Goal: Task Accomplishment & Management: Use online tool/utility

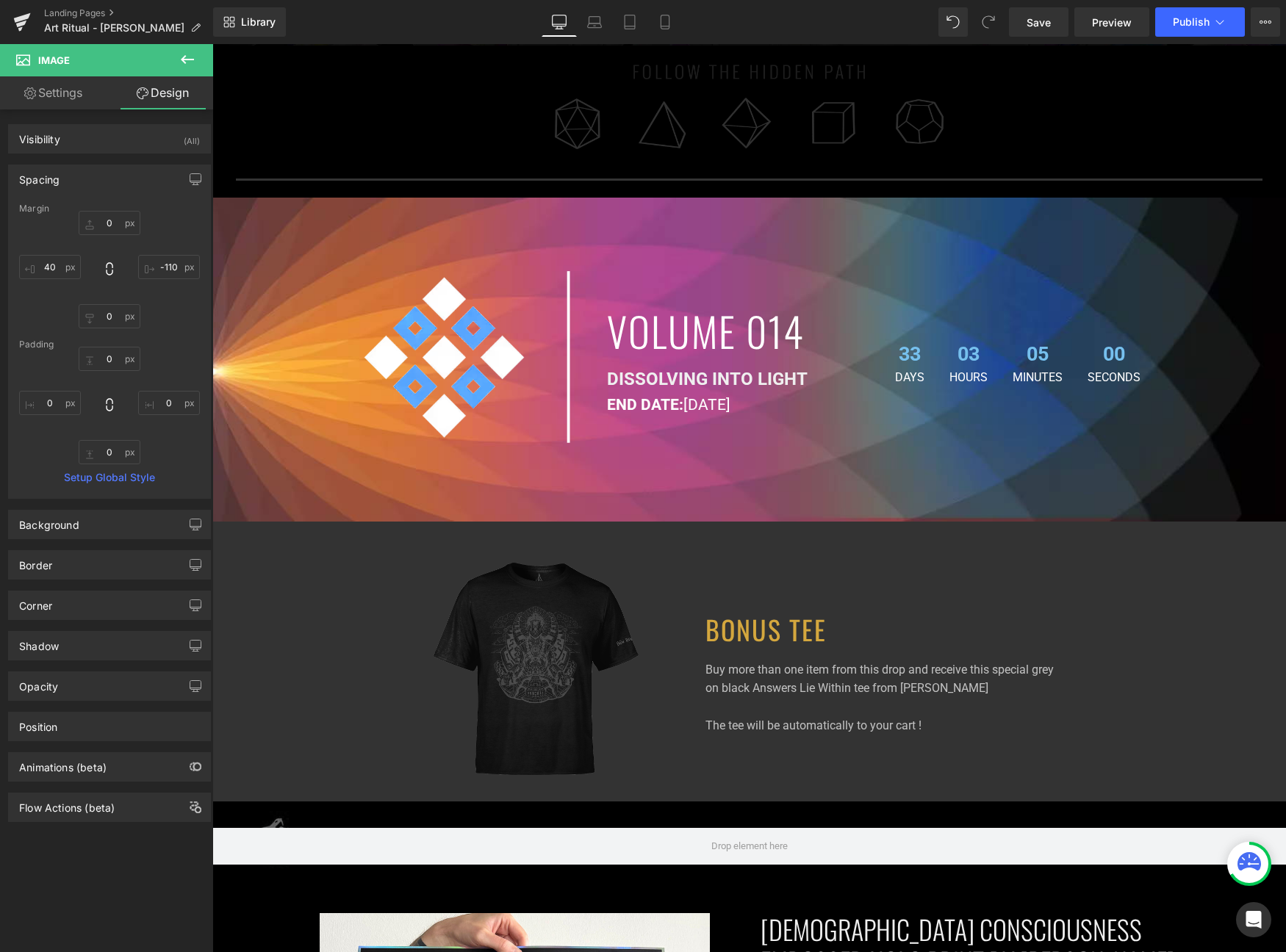
scroll to position [743, 0]
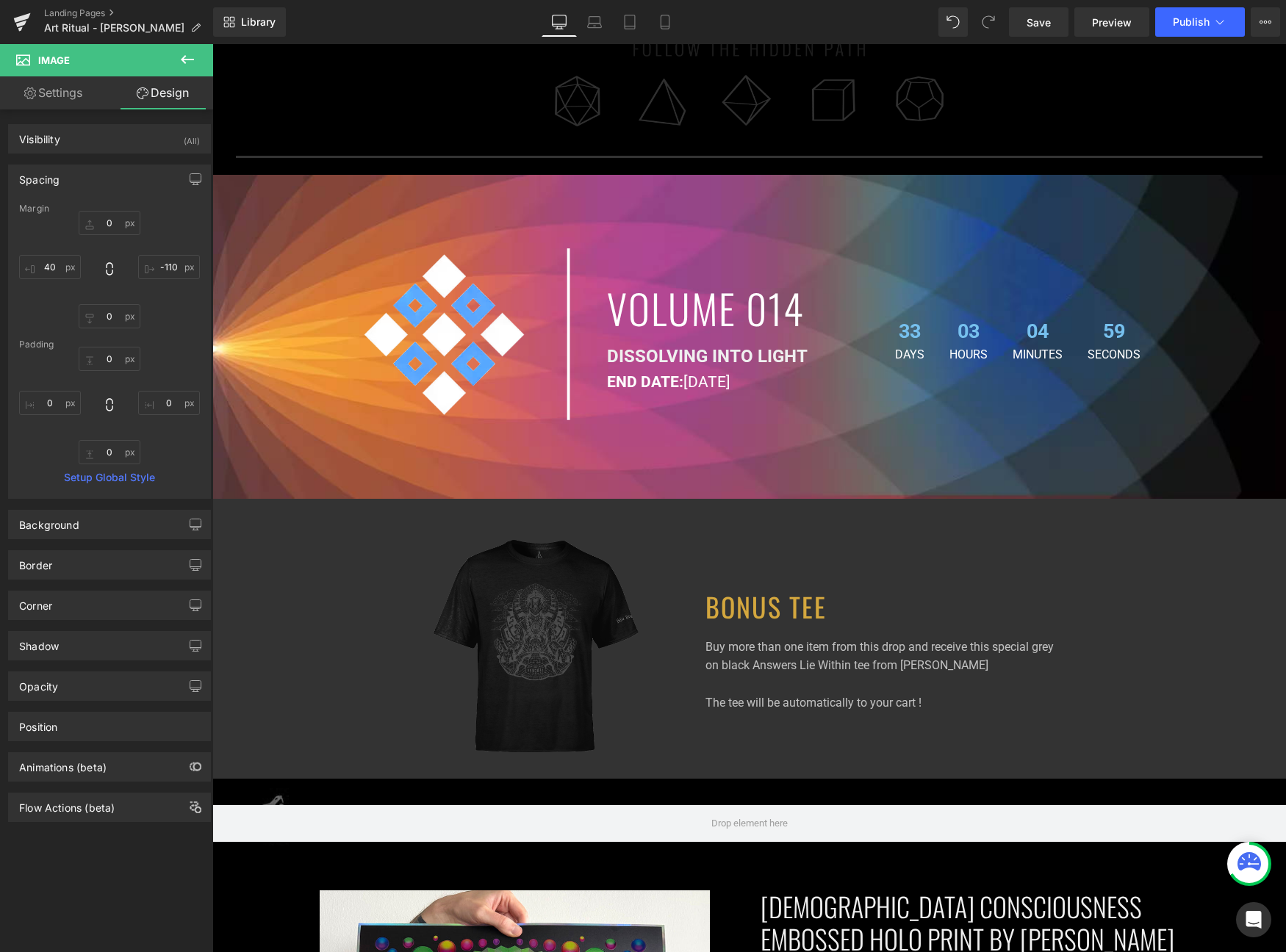
click at [757, 614] on h1 "BONUS TEE" at bounding box center [995, 606] width 581 height 40
click at [782, 610] on h1 "BONUS TEE" at bounding box center [995, 606] width 581 height 40
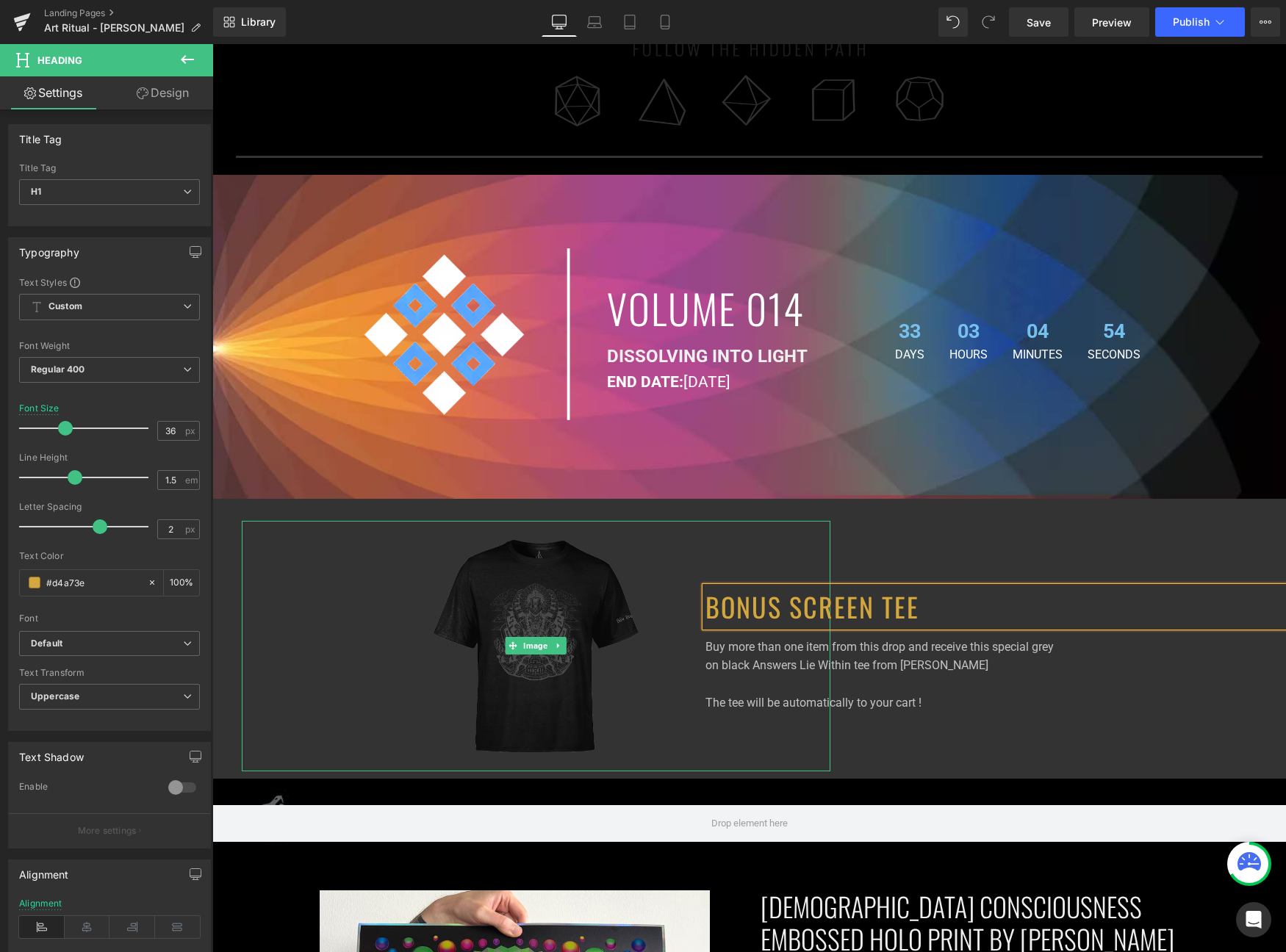
click at [664, 562] on div at bounding box center [536, 646] width 588 height 250
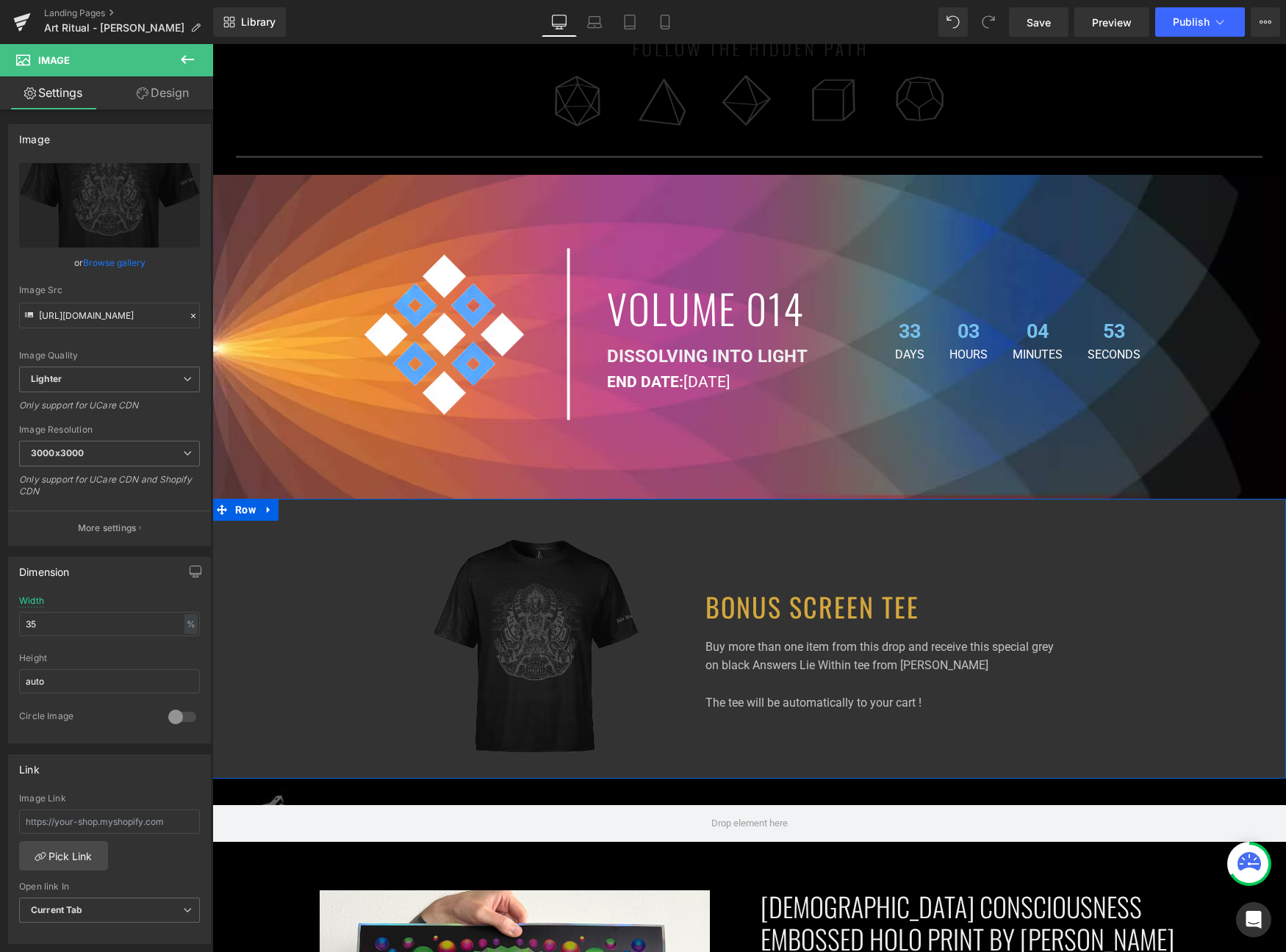
click at [818, 611] on h1 "BONUS SCREEN TEE" at bounding box center [995, 606] width 581 height 40
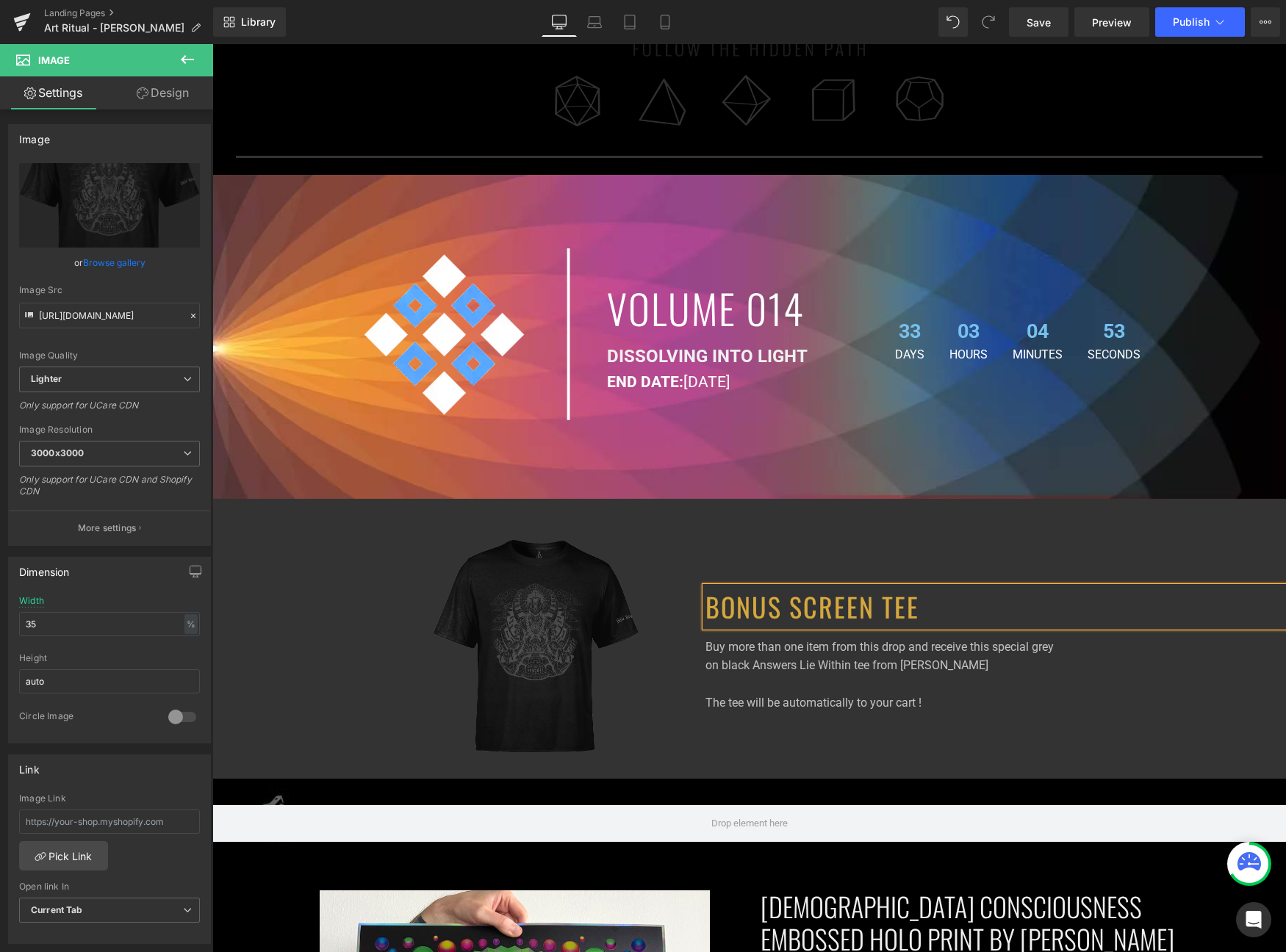
click at [776, 606] on h1 "BONUS SCREEN TEE" at bounding box center [995, 606] width 581 height 40
click at [777, 605] on h1 "BONUS SCREEN TEE" at bounding box center [995, 606] width 581 height 40
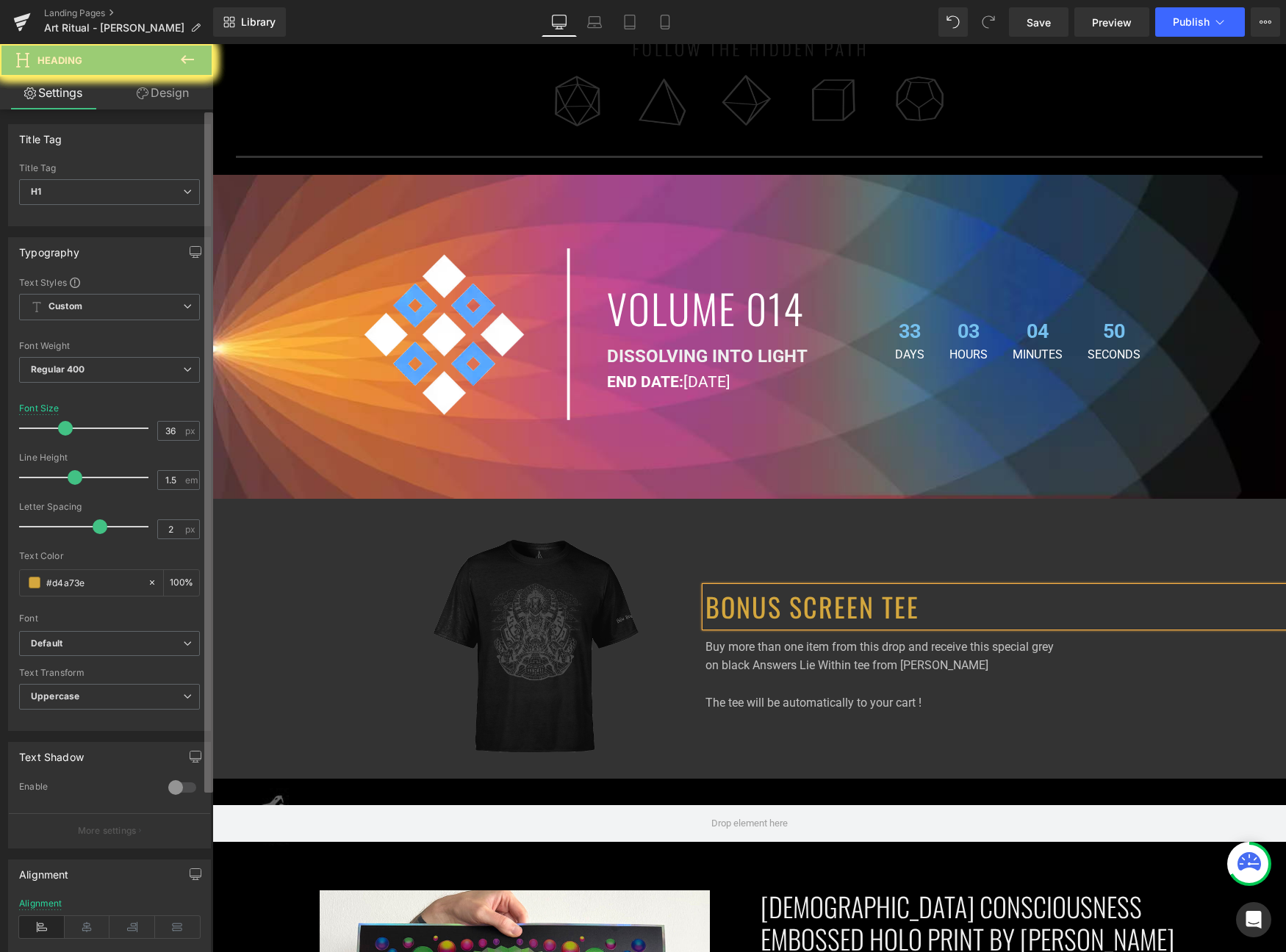
click at [37, 580] on span at bounding box center [34, 583] width 11 height 11
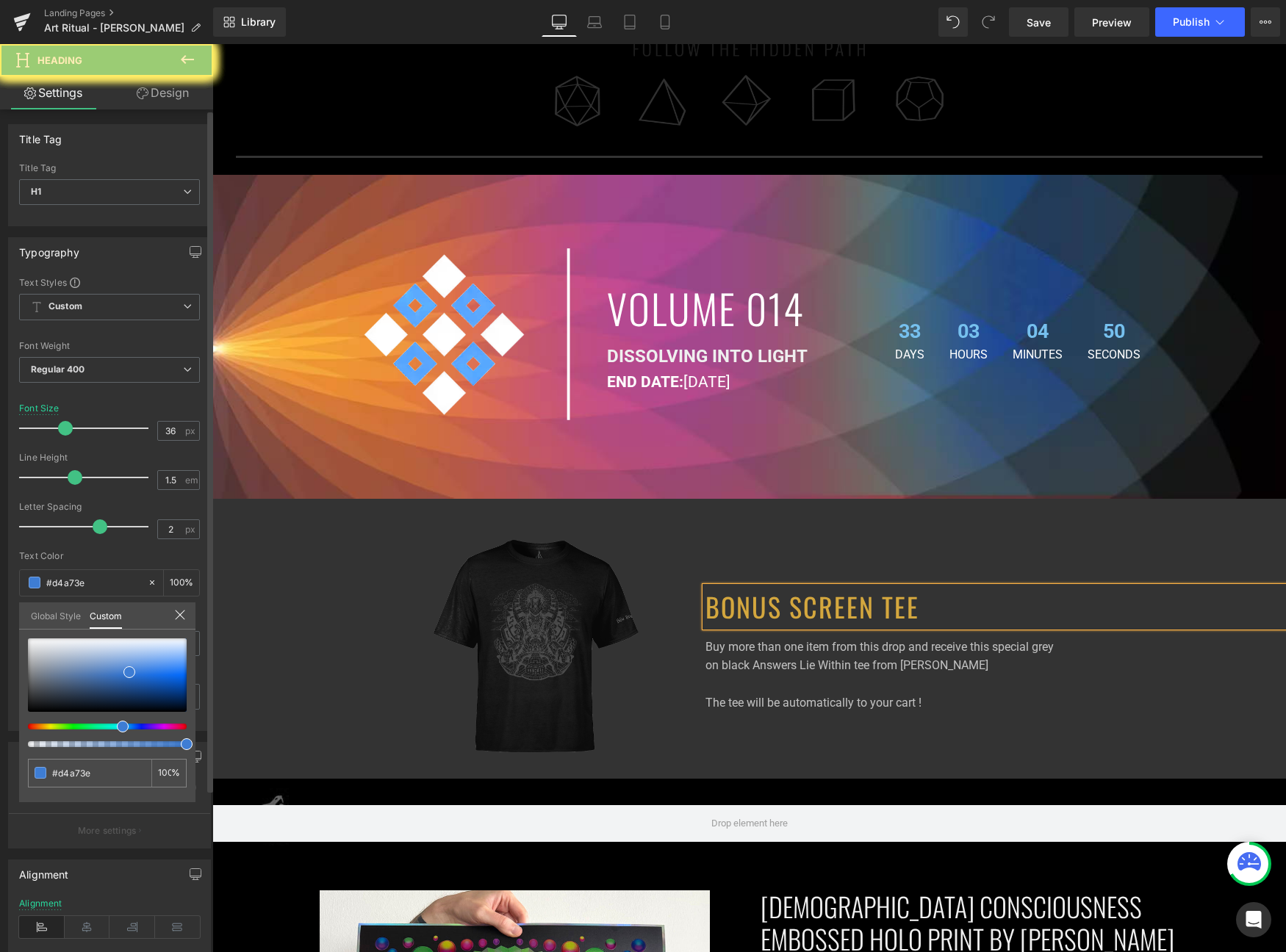
click at [117, 727] on div at bounding box center [101, 727] width 159 height 6
click at [114, 725] on div at bounding box center [101, 727] width 159 height 6
click at [104, 732] on div at bounding box center [107, 692] width 159 height 108
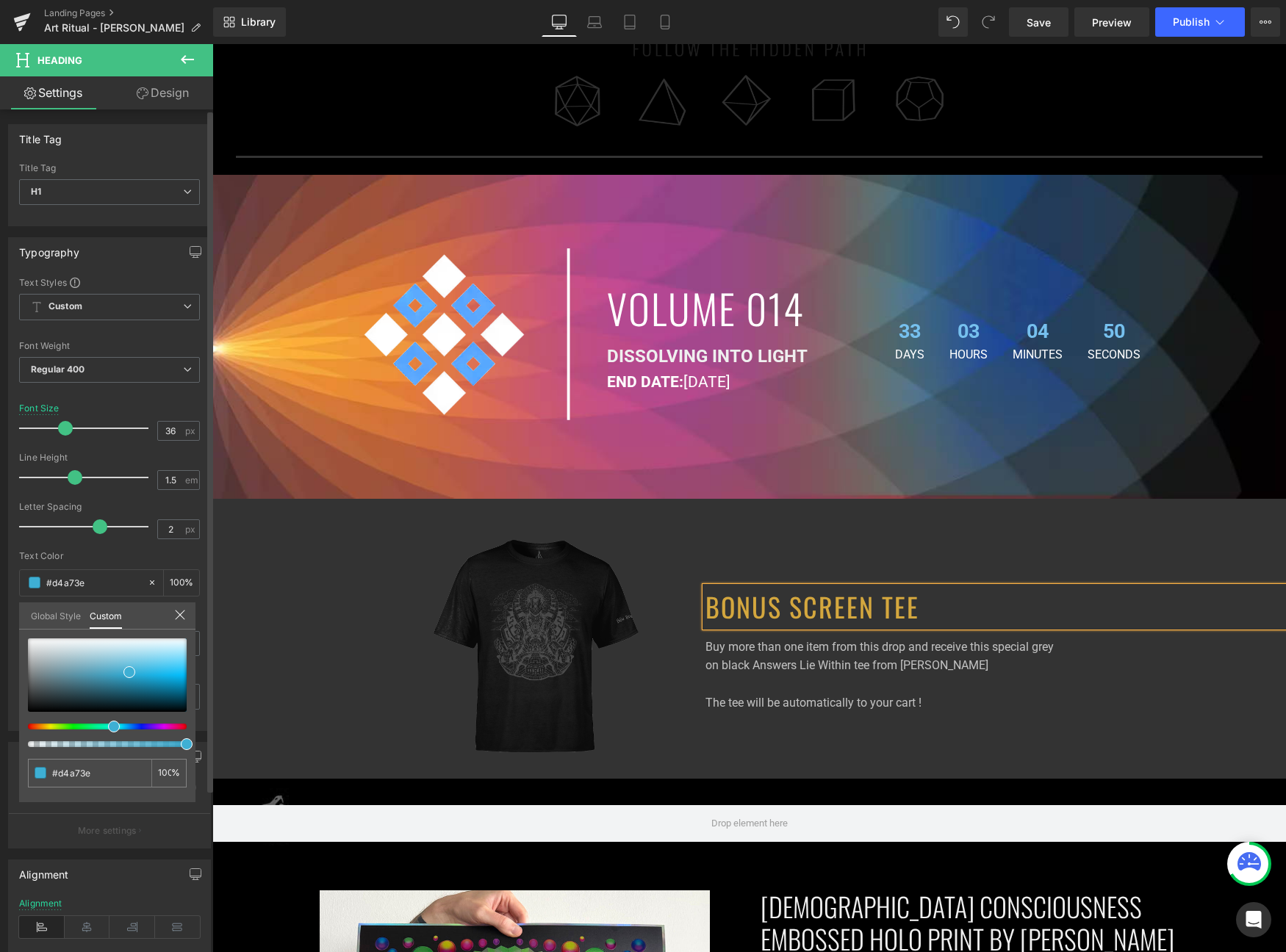
drag, startPoint x: 108, startPoint y: 727, endPoint x: 184, endPoint y: 659, distance: 102.0
click at [108, 726] on div at bounding box center [101, 727] width 159 height 6
click at [149, 684] on div at bounding box center [107, 675] width 159 height 73
drag, startPoint x: 152, startPoint y: 679, endPoint x: 8, endPoint y: 599, distance: 164.7
click at [152, 679] on span at bounding box center [149, 683] width 11 height 11
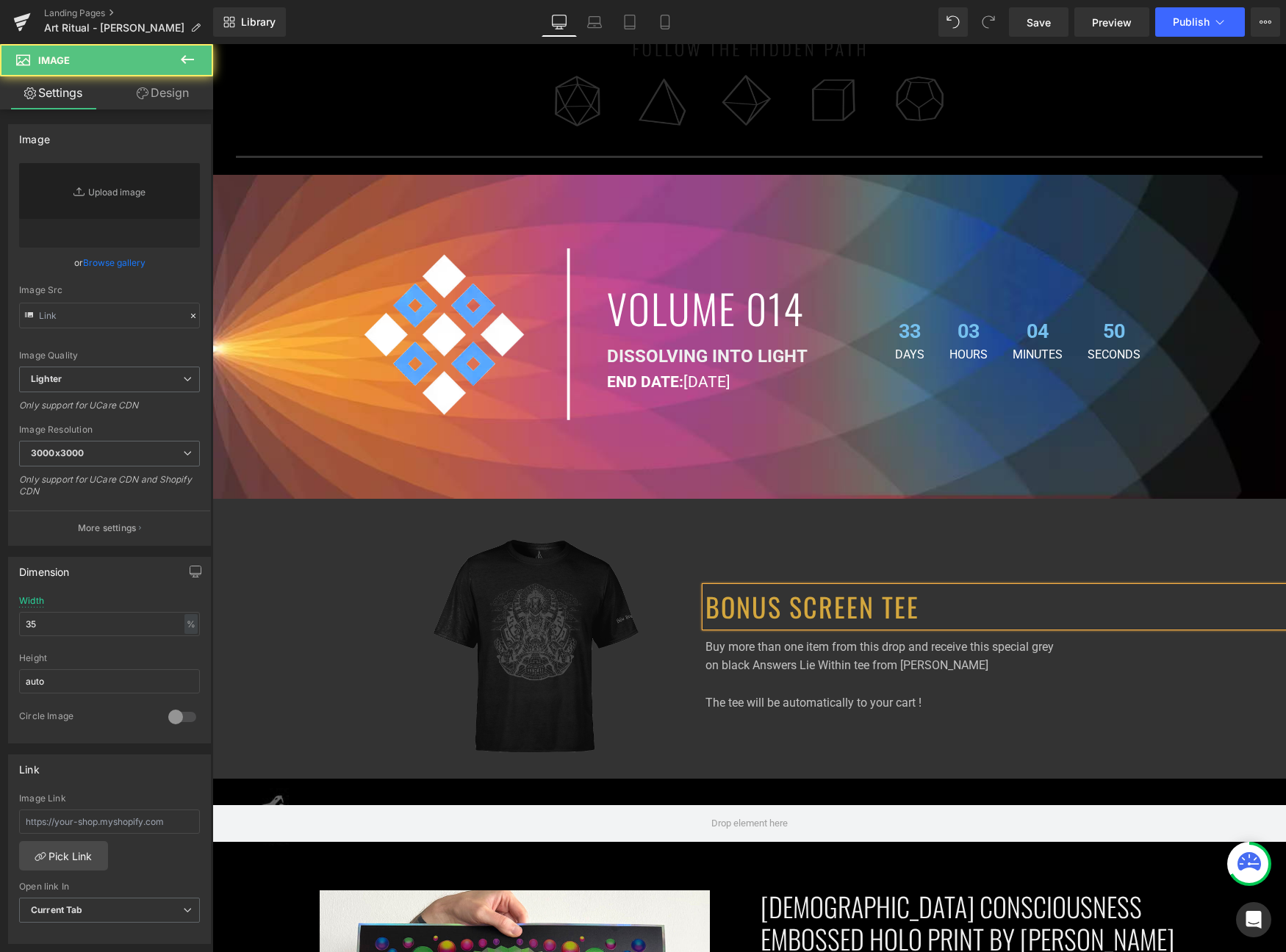
click at [307, 616] on div at bounding box center [536, 646] width 588 height 250
click at [821, 606] on h1 "BONUS SCREEN TEE" at bounding box center [995, 606] width 581 height 40
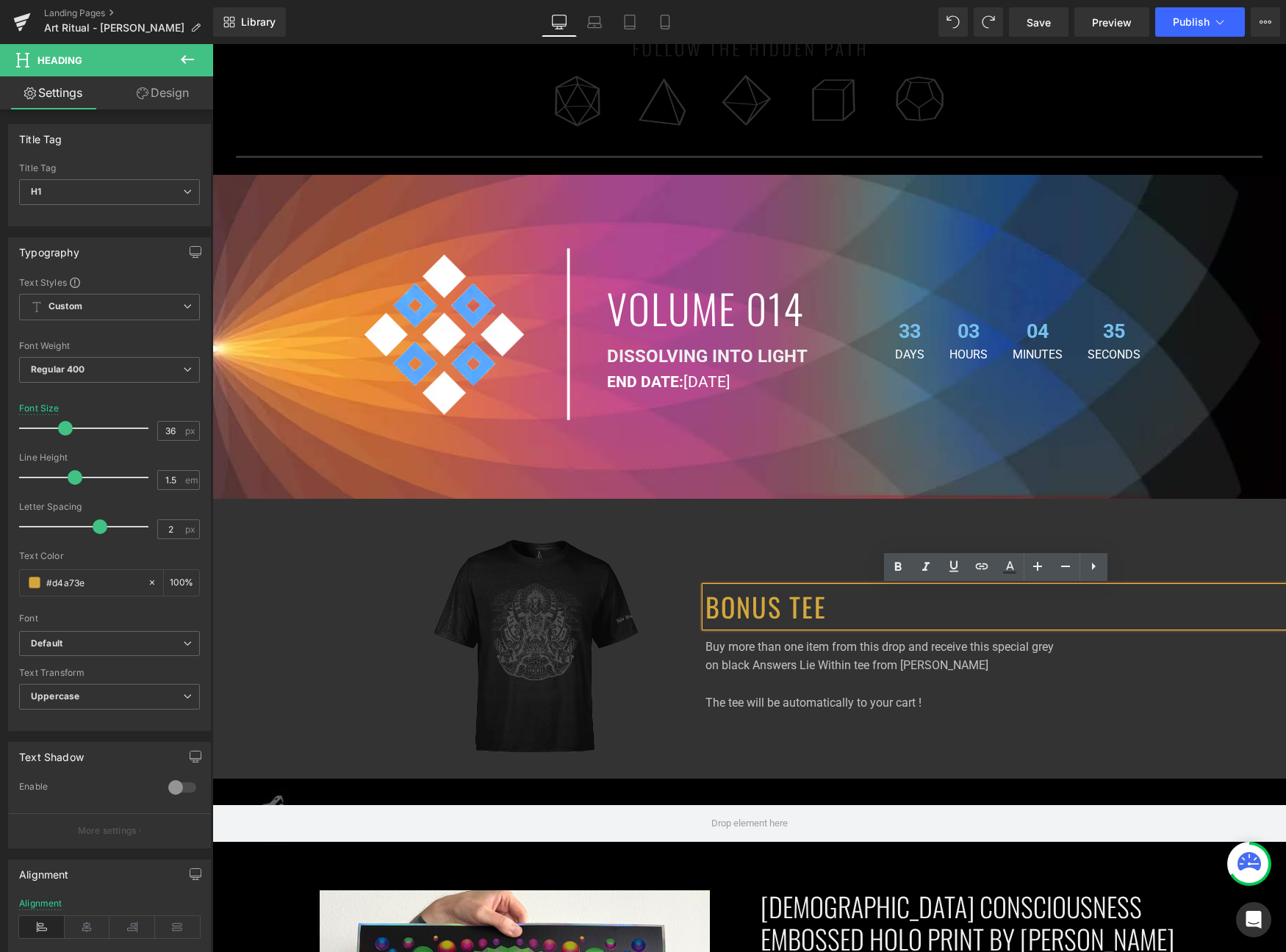
click at [772, 617] on h1 "BONUS TEE" at bounding box center [995, 606] width 581 height 40
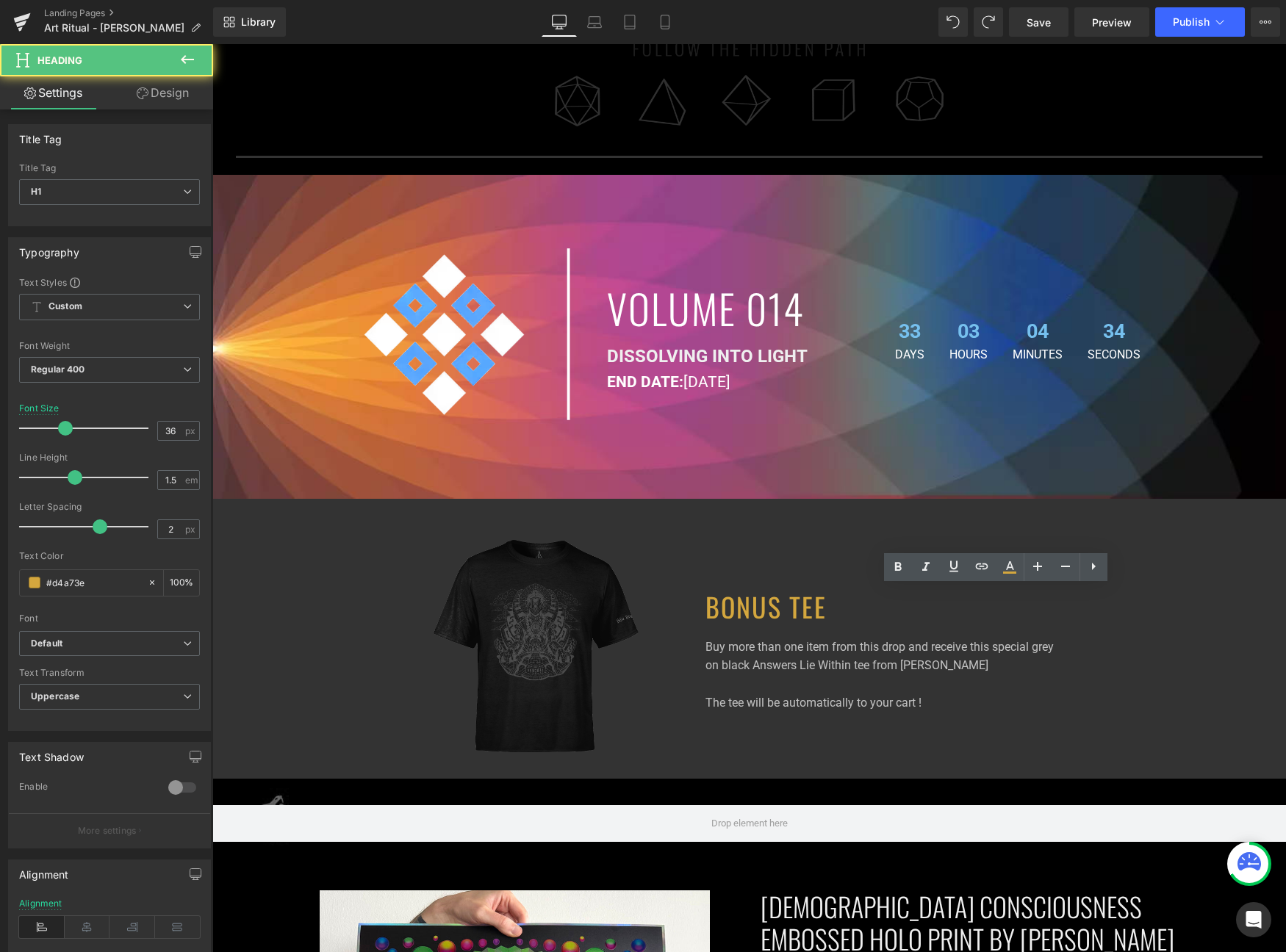
click at [780, 611] on h1 "BONUS TEE" at bounding box center [995, 606] width 581 height 40
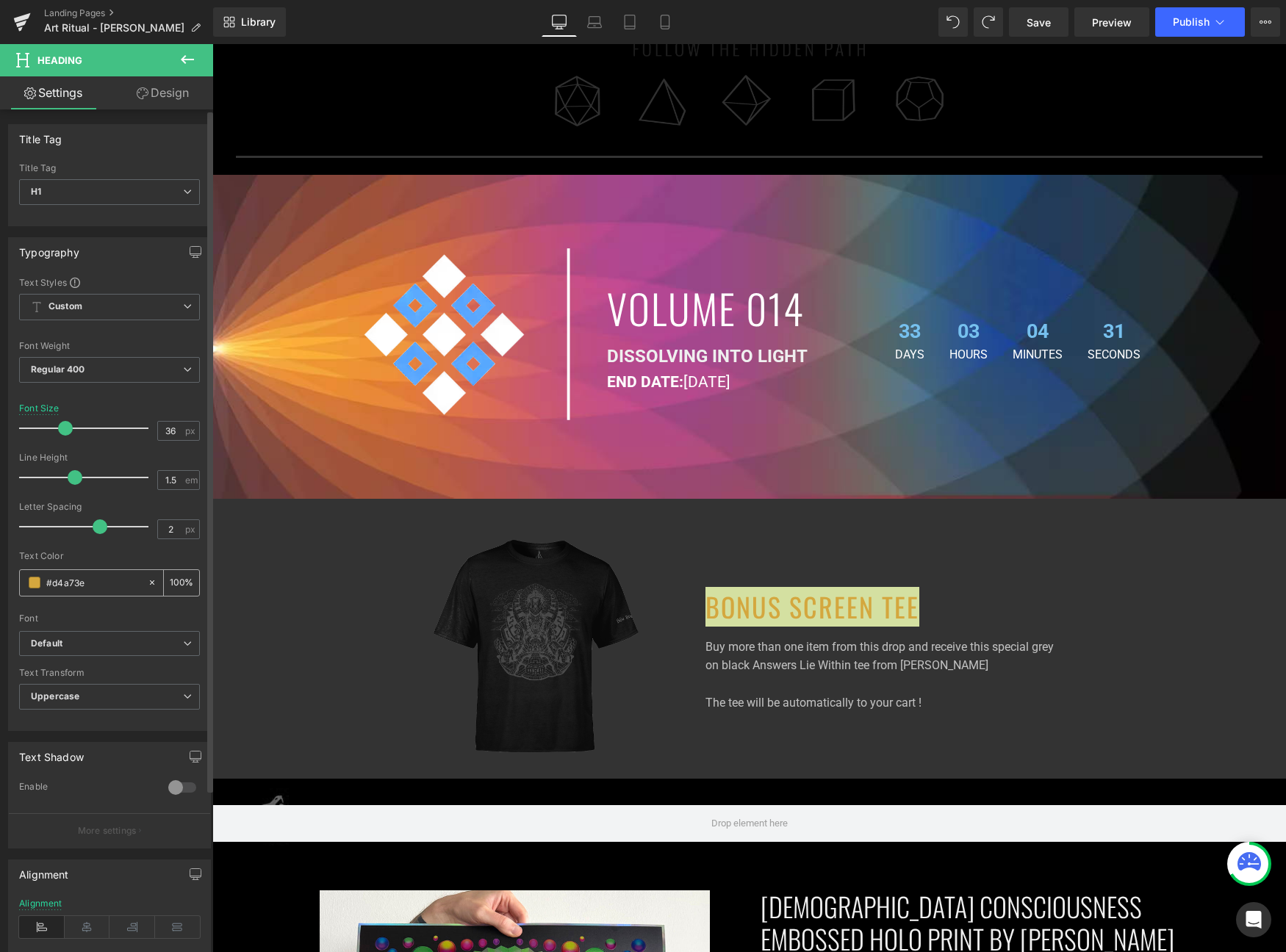
click at [36, 584] on span at bounding box center [34, 583] width 11 height 11
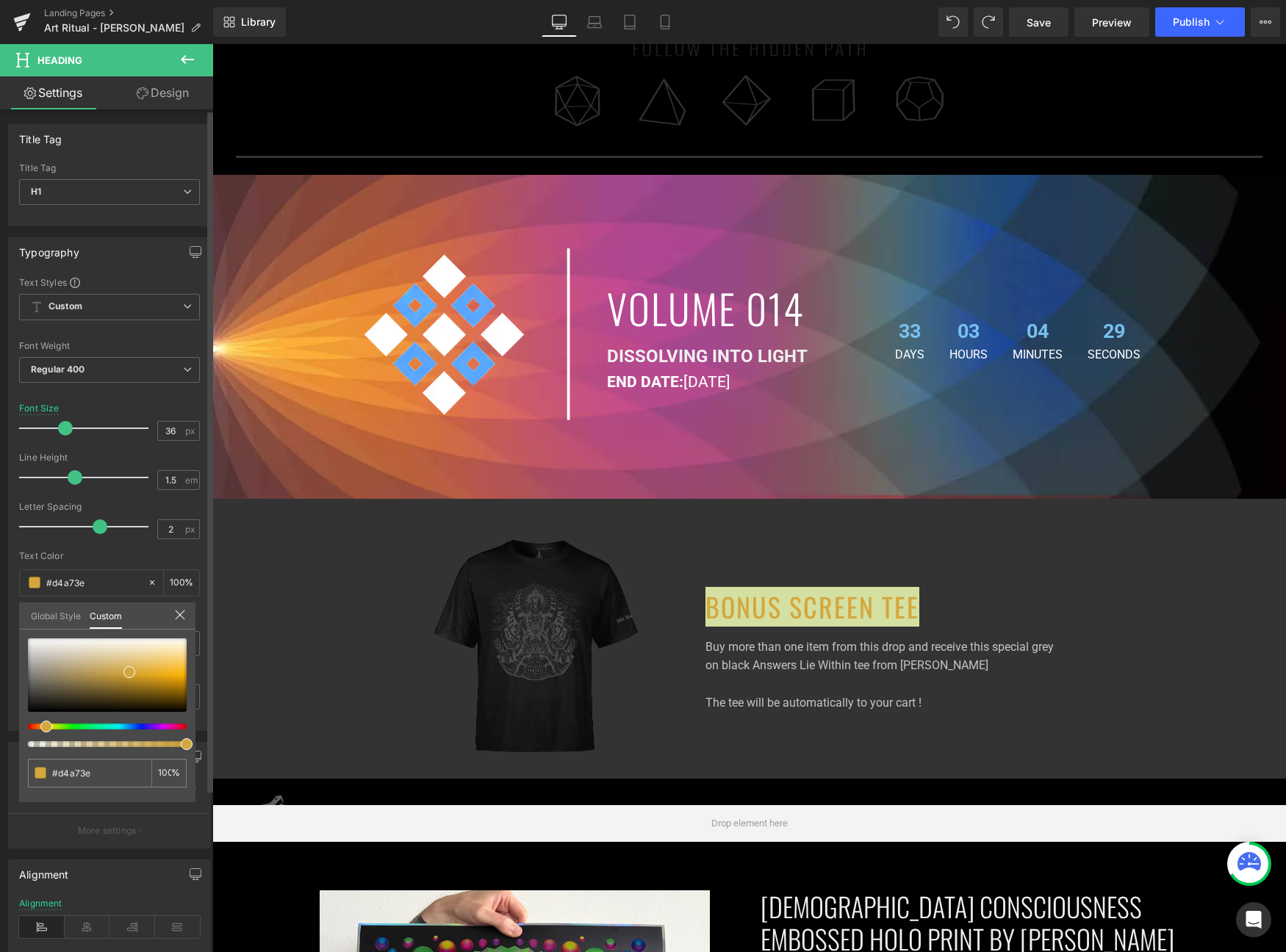
click at [108, 727] on div at bounding box center [101, 727] width 159 height 6
type input "#3ea7d4"
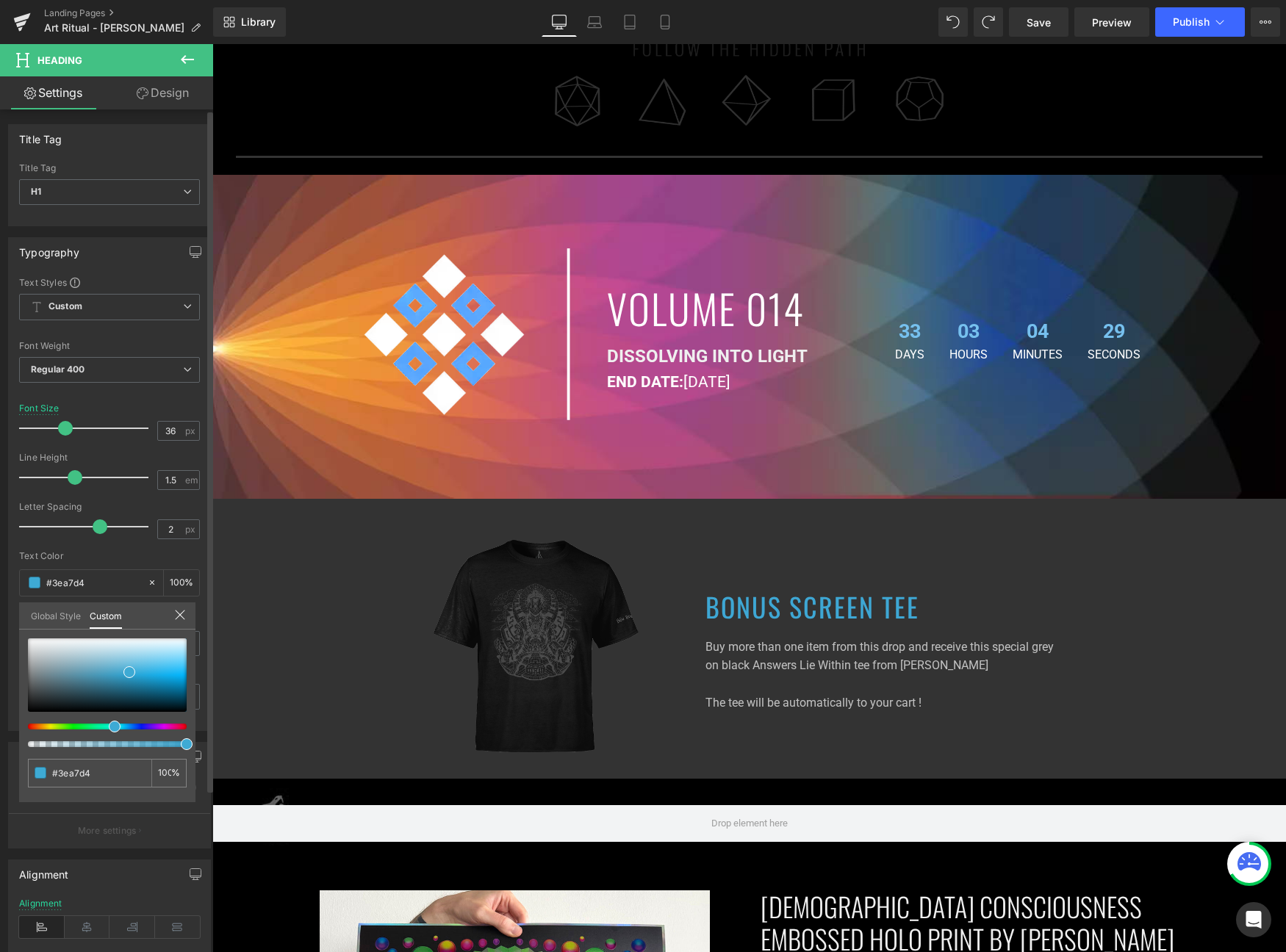
type input "#3eaad4"
type input "#3e8cd4"
type input "#3e98d4"
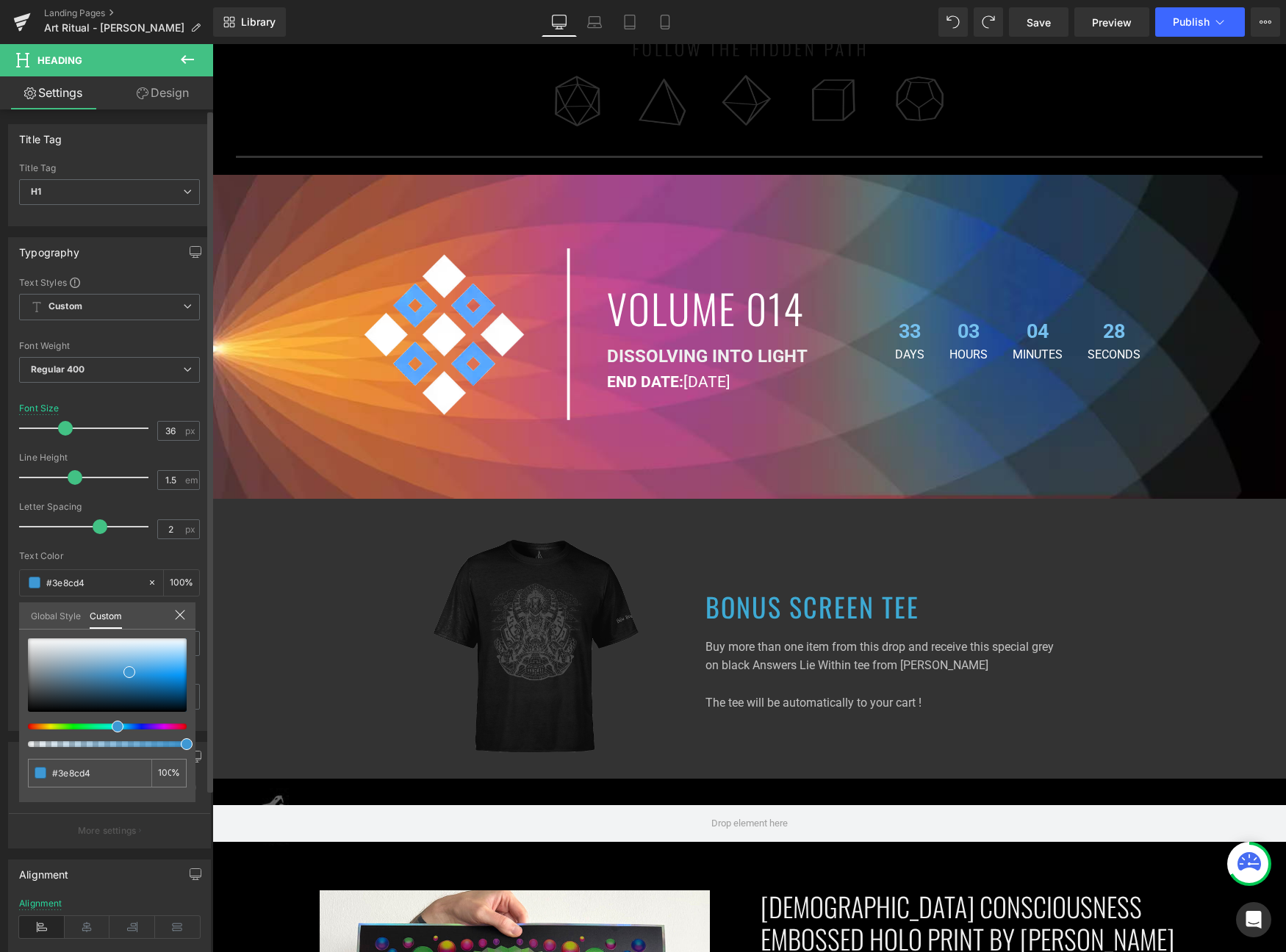
type input "#3e98d4"
type input "#3ea5d4"
click at [104, 725] on div at bounding box center [101, 727] width 159 height 6
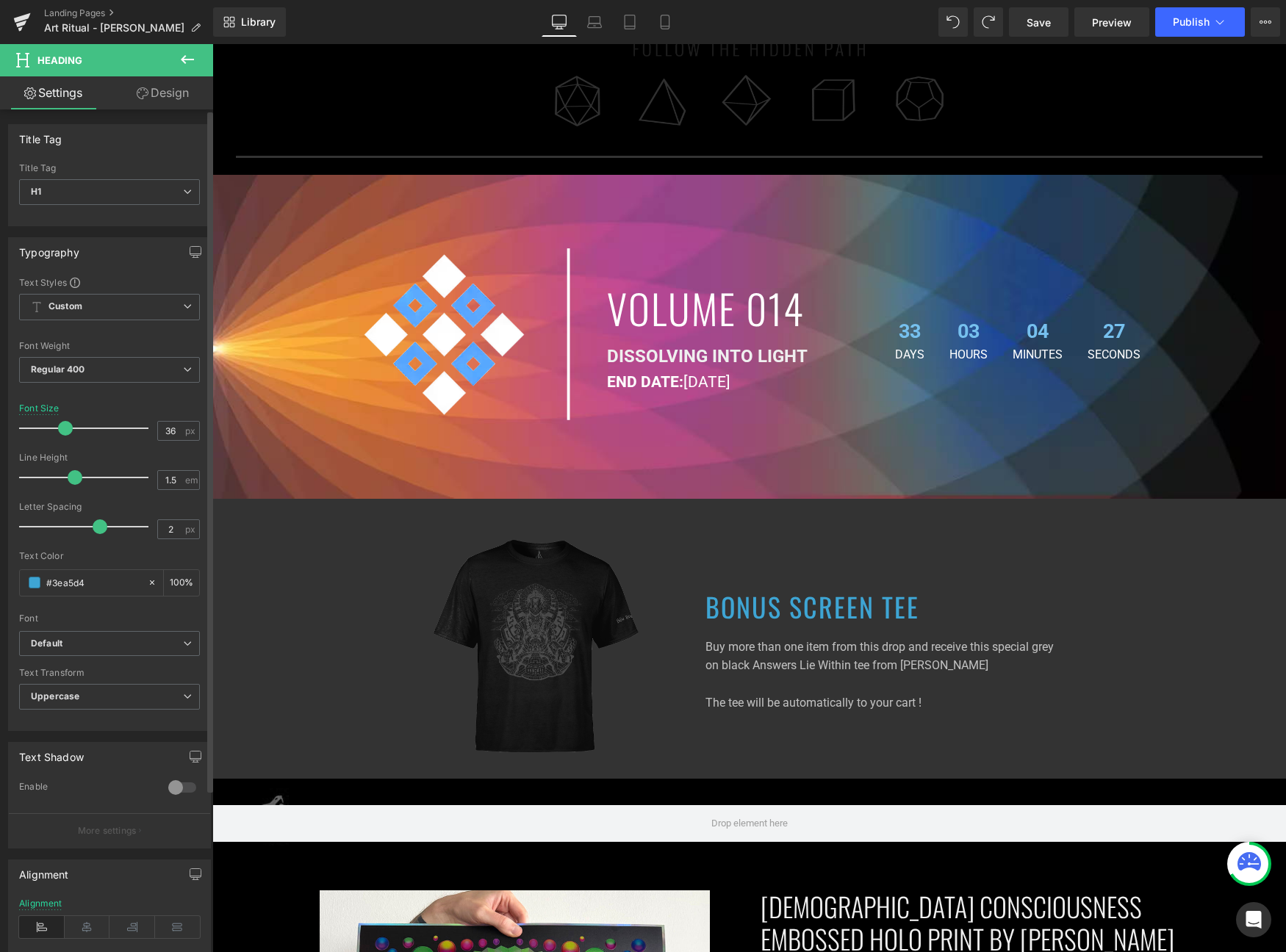
click at [770, 618] on h1 "BONUS SCREEN TEE" at bounding box center [995, 606] width 581 height 40
click at [770, 617] on h1 "BONUS SCREEN TEE" at bounding box center [995, 606] width 581 height 40
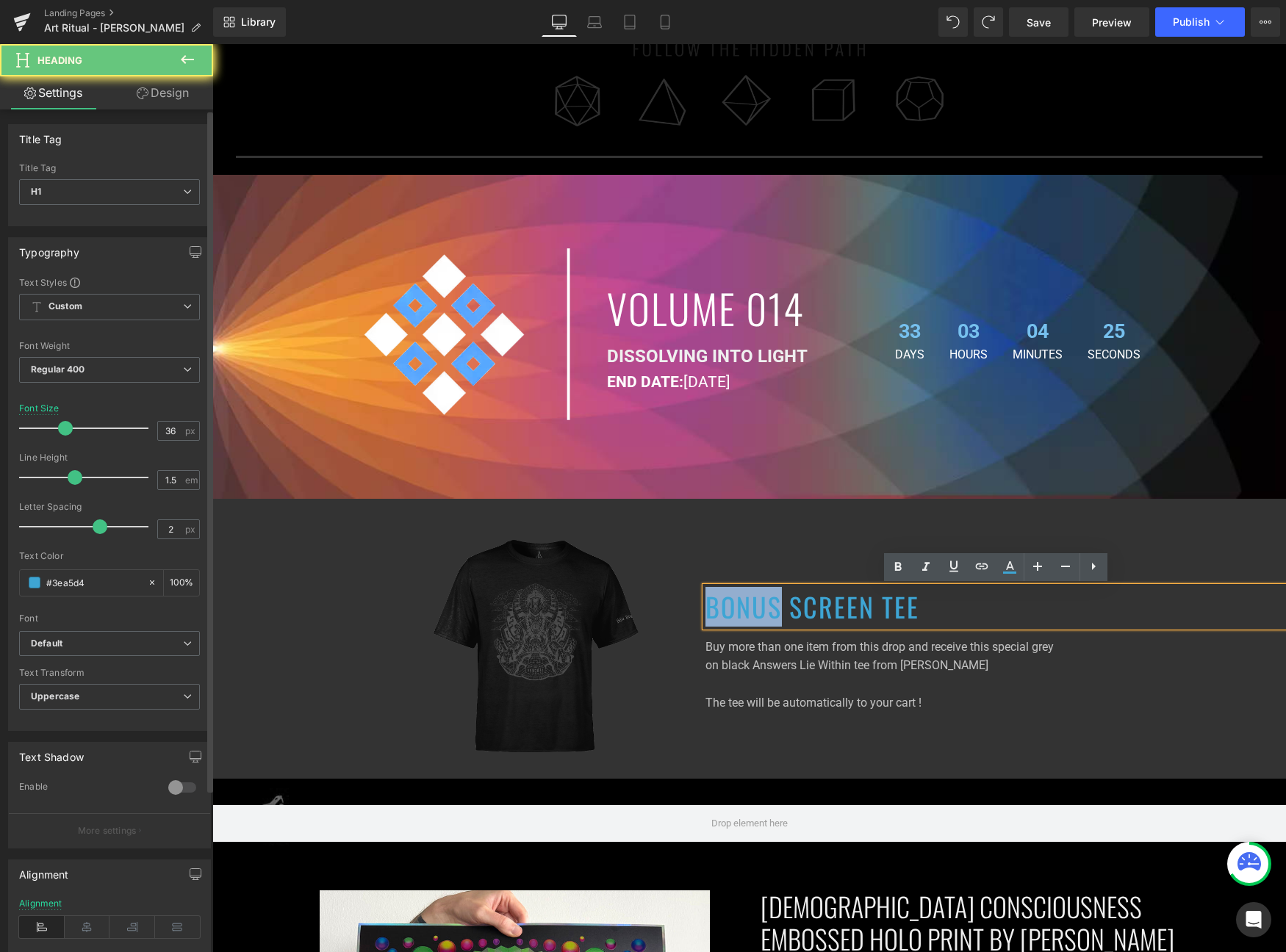
click at [770, 617] on h1 "BONUS SCREEN TEE" at bounding box center [995, 606] width 581 height 40
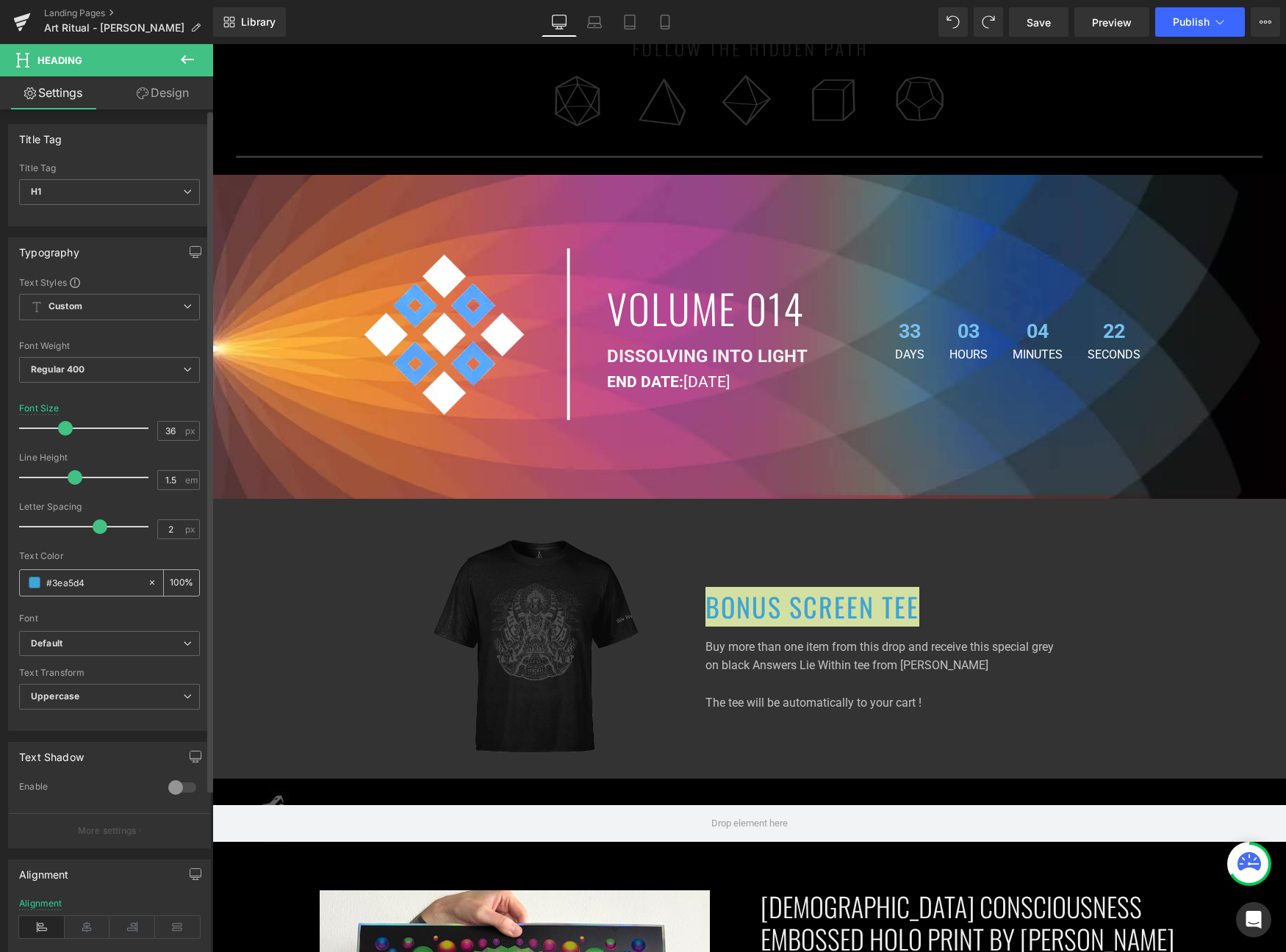
click at [38, 586] on span at bounding box center [34, 583] width 11 height 11
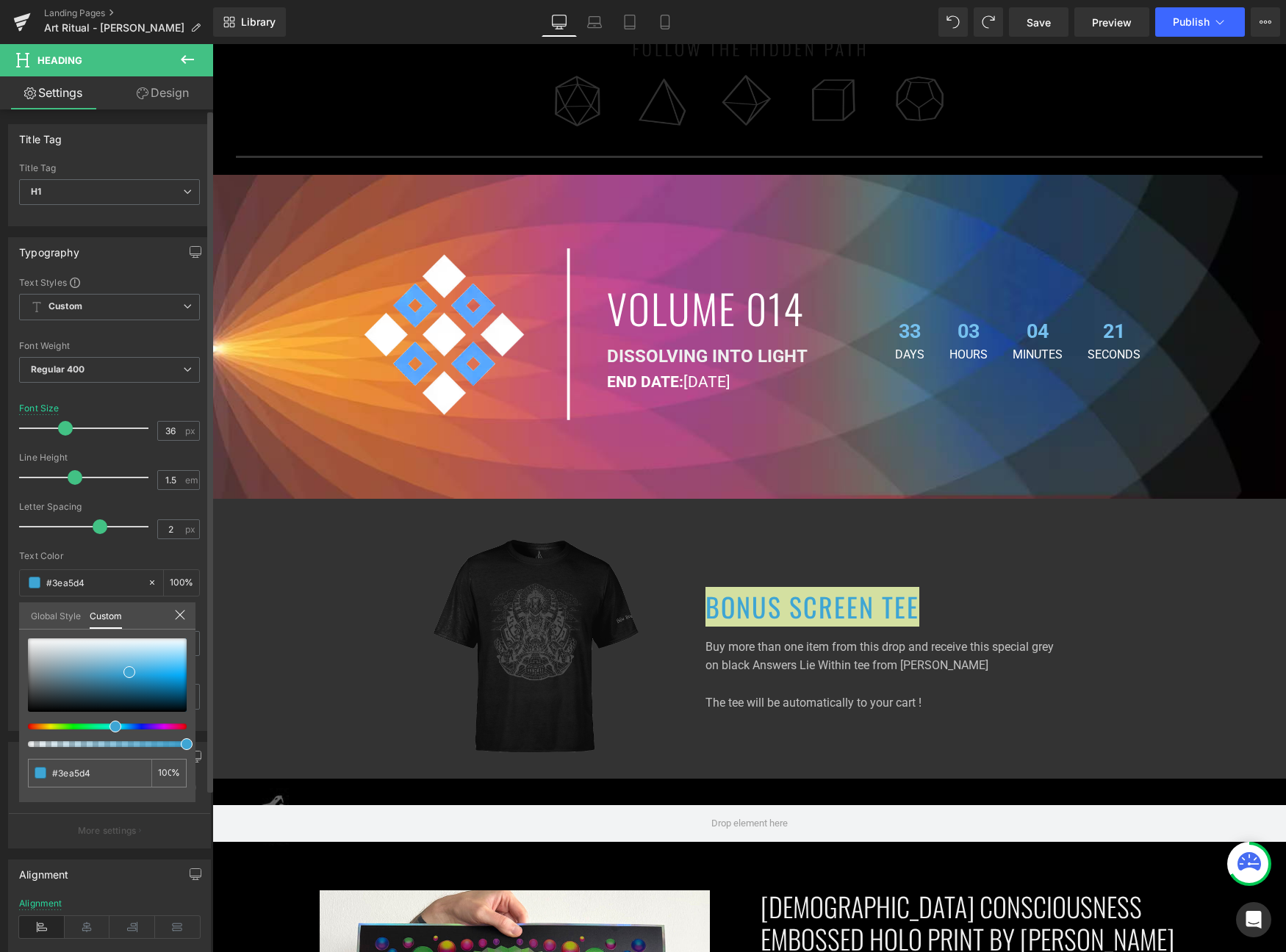
click at [105, 726] on div at bounding box center [101, 727] width 159 height 6
type input "#3ec0d4"
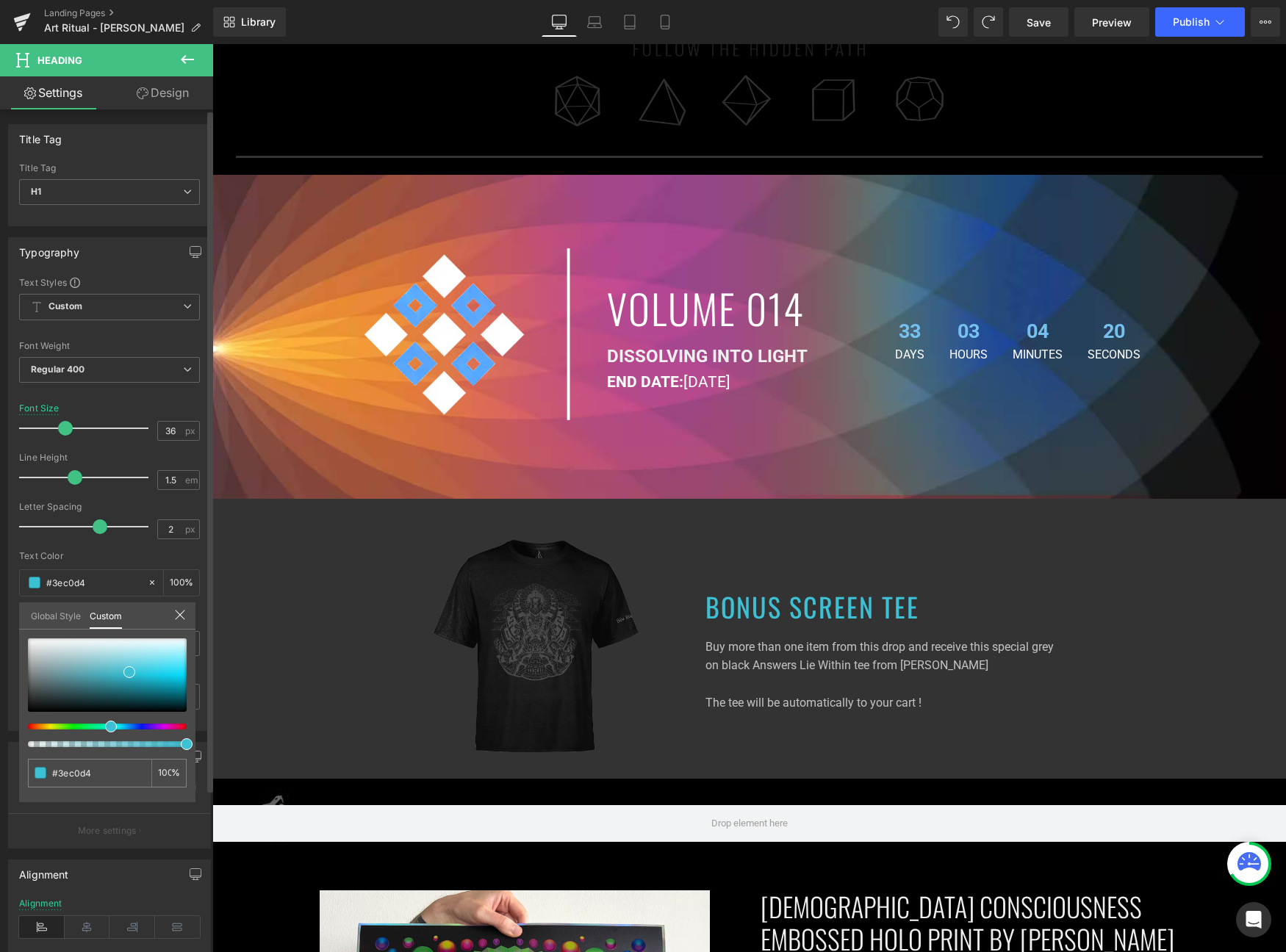
click at [104, 725] on div at bounding box center [101, 727] width 159 height 6
type input "#3ea2d4"
type input "#3ea7d4"
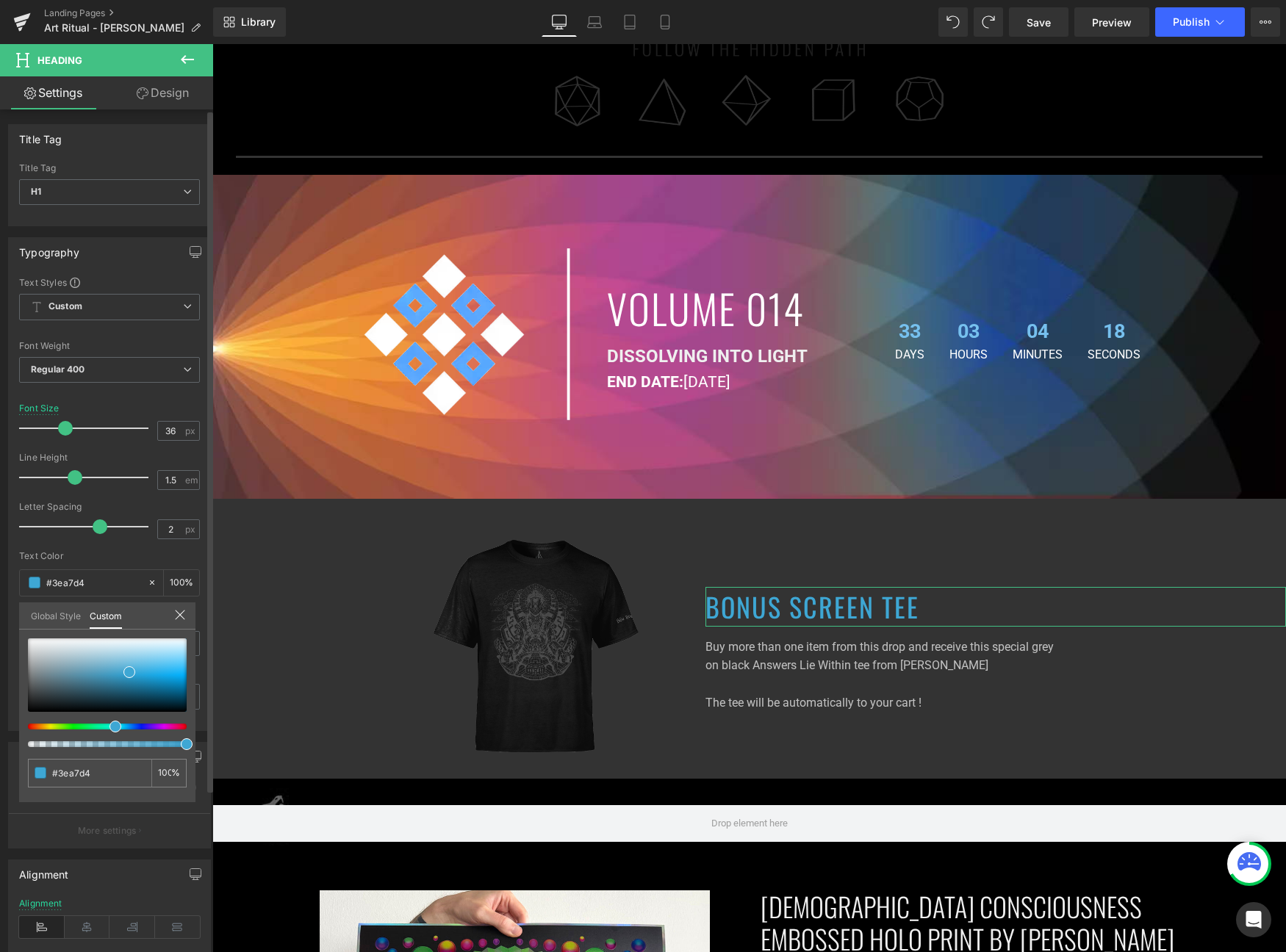
type input "#3e8ed4"
click at [108, 721] on span at bounding box center [114, 726] width 11 height 11
type input "#3ea7d4"
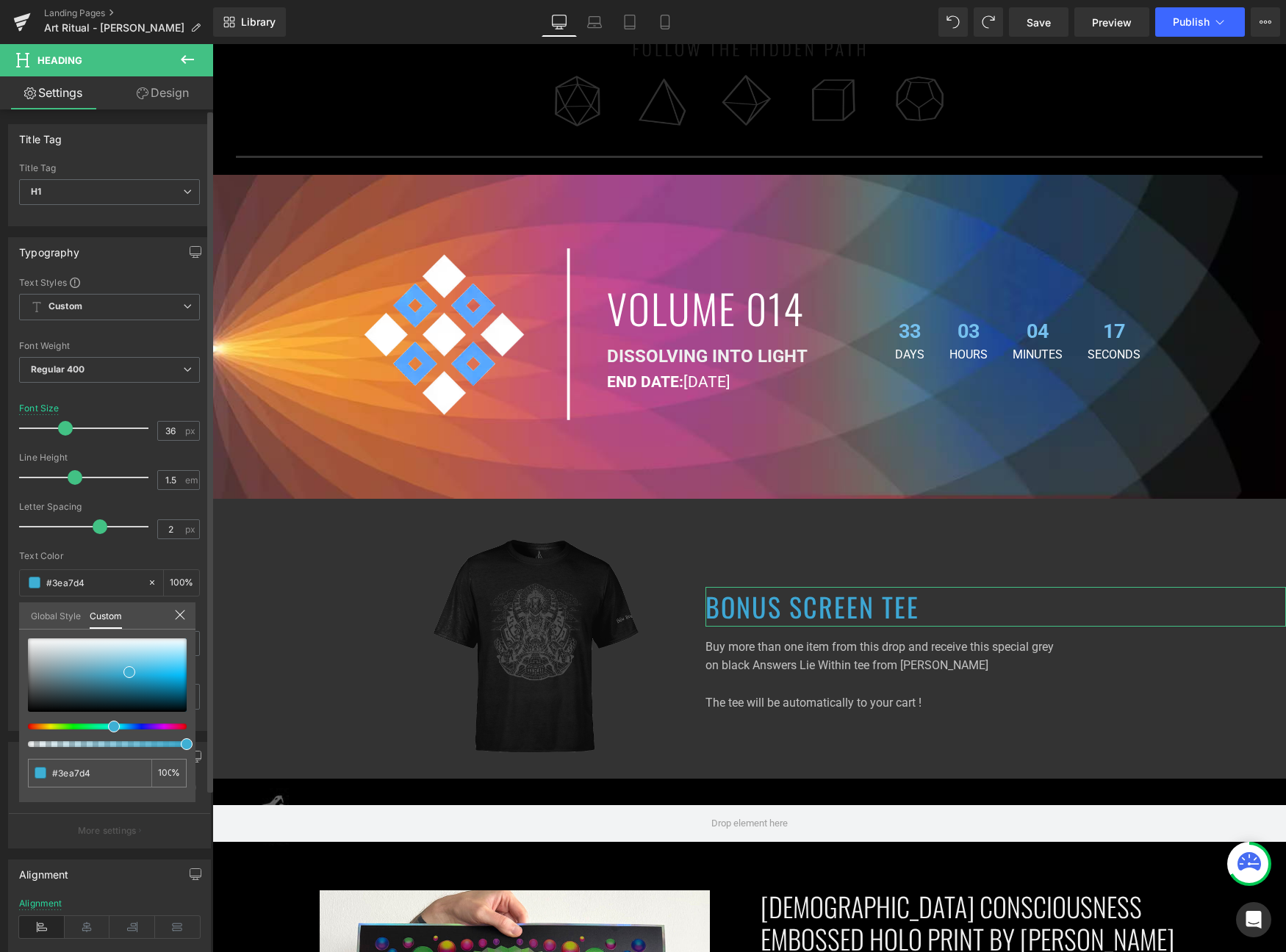
type input "#3eafd4"
click at [106, 720] on div at bounding box center [107, 692] width 159 height 108
click at [102, 721] on div at bounding box center [107, 692] width 159 height 108
drag, startPoint x: 102, startPoint y: 722, endPoint x: 93, endPoint y: 724, distance: 9.2
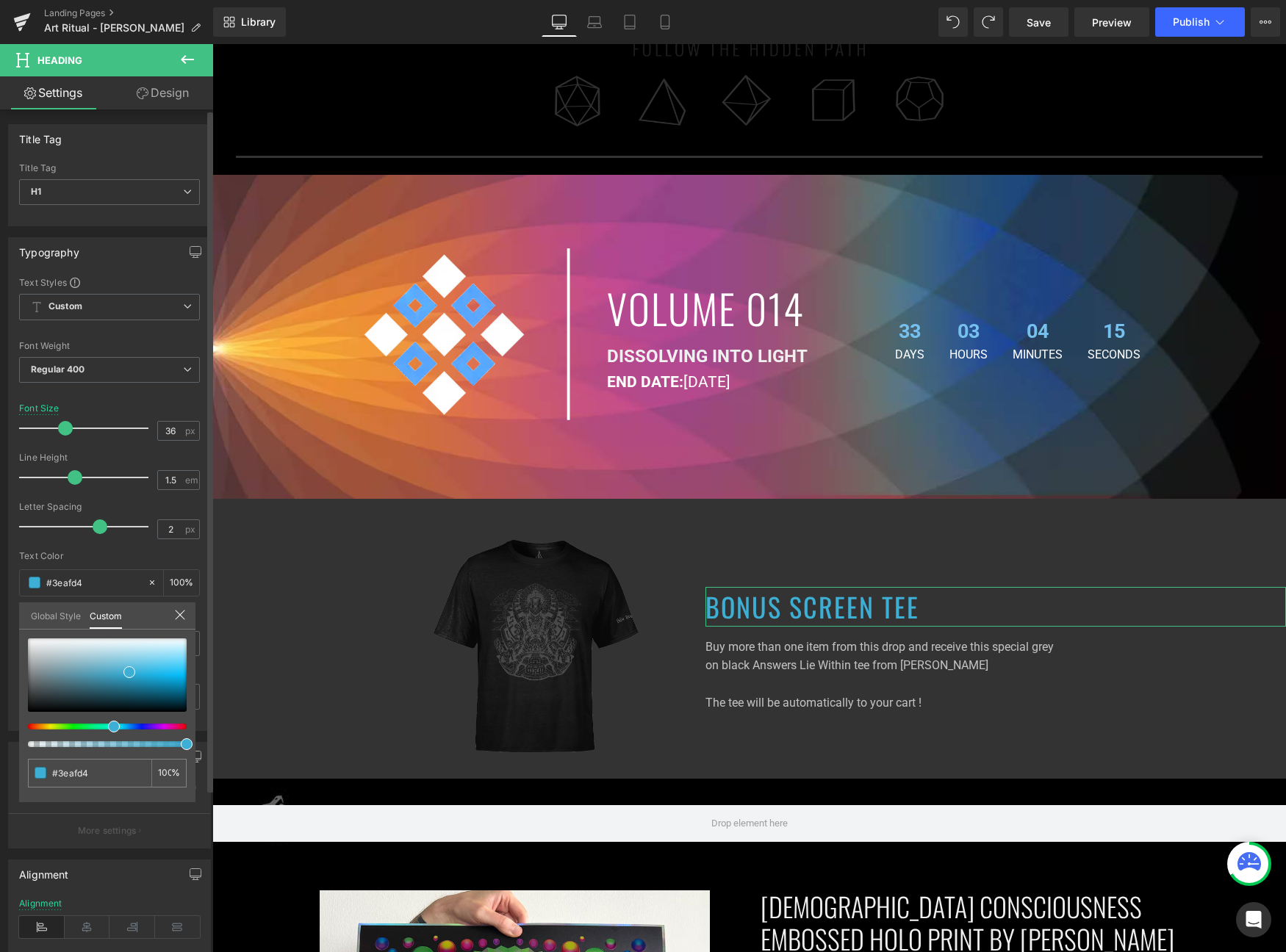
click at [95, 724] on div at bounding box center [107, 692] width 159 height 108
type input "#3ed4a7"
type input "#3ed4a2"
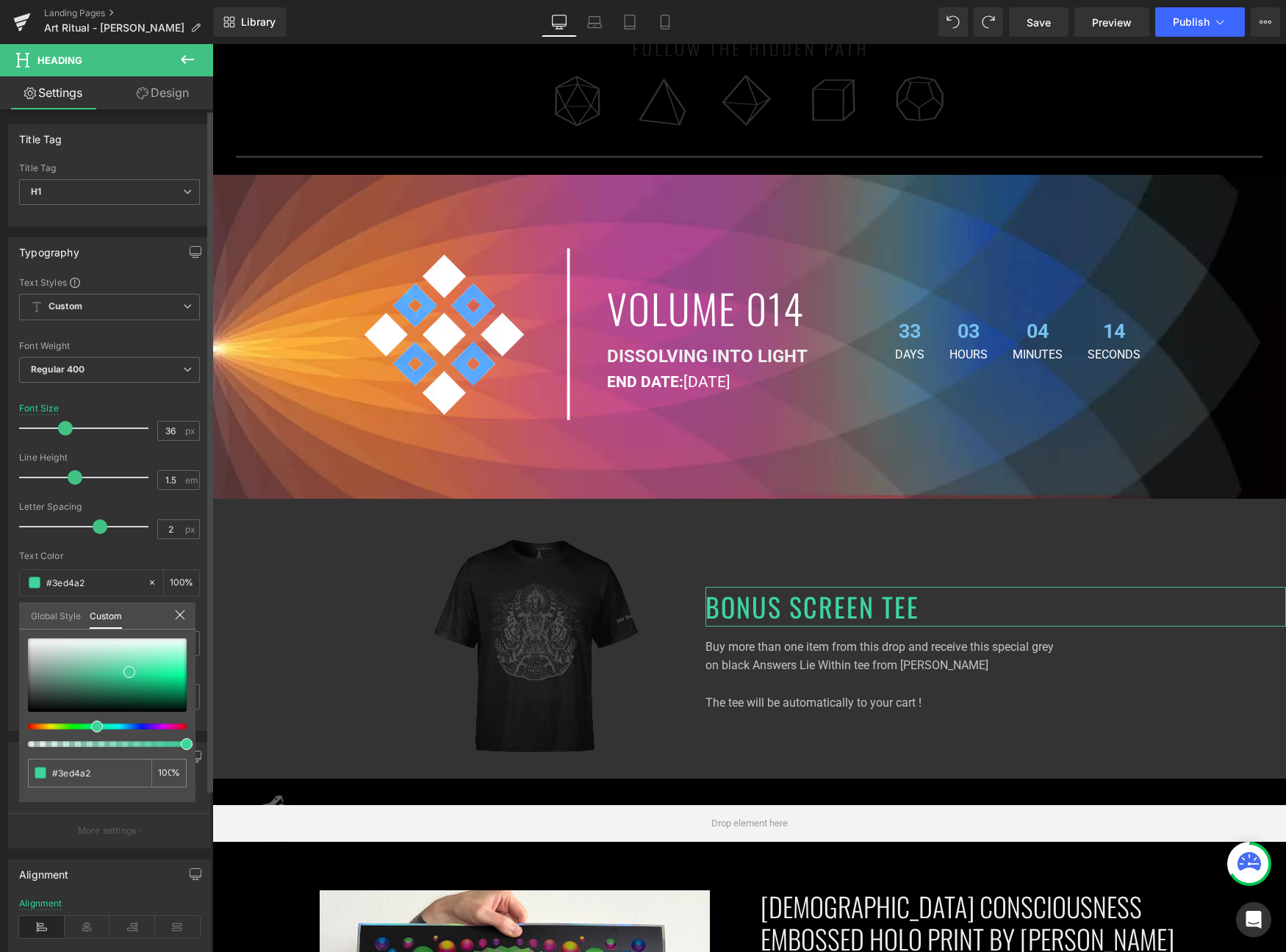
type input "#3ed496"
type input "#3ecdd4"
drag, startPoint x: 93, startPoint y: 724, endPoint x: 104, endPoint y: 724, distance: 11.0
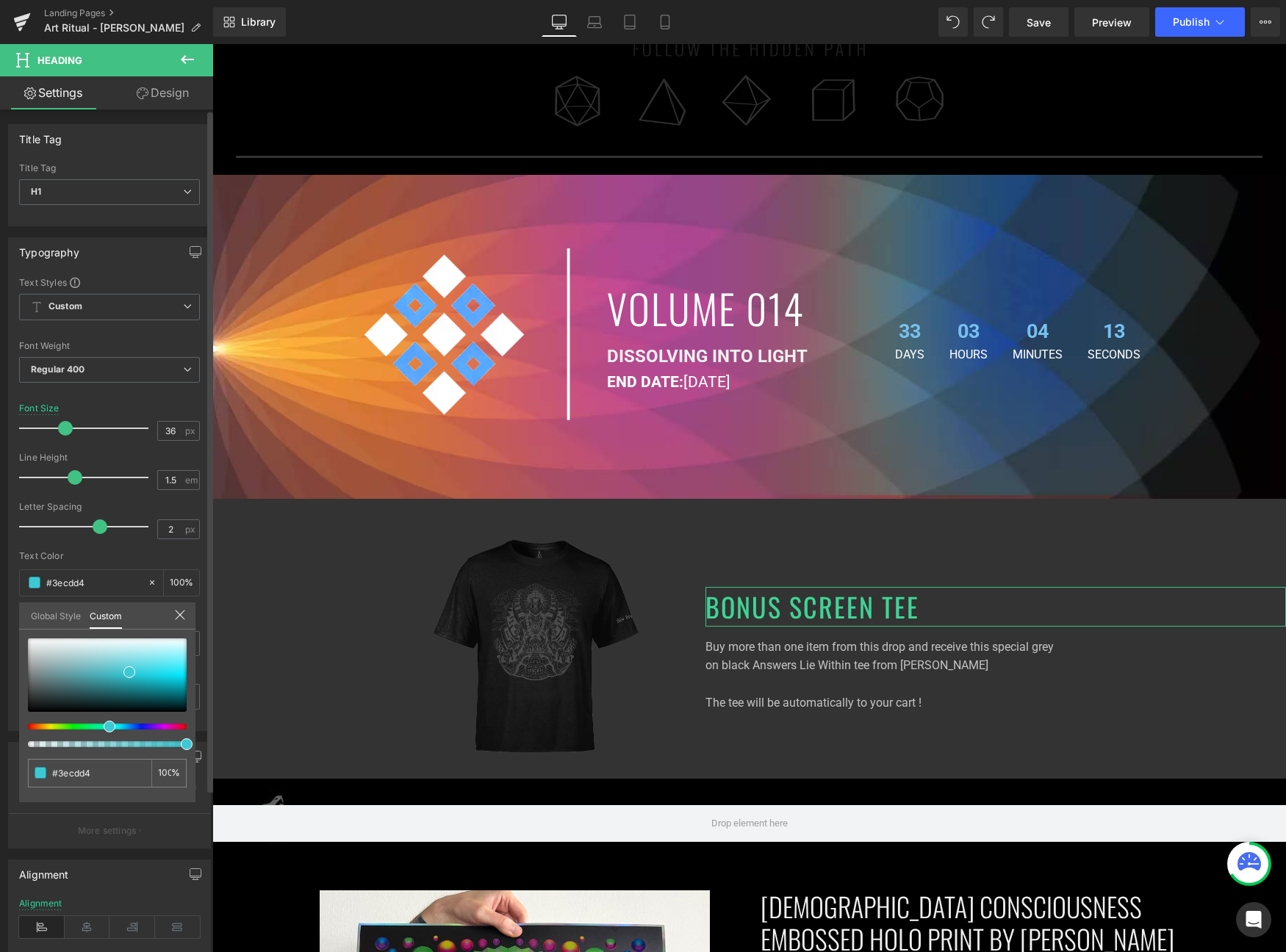
click at [104, 724] on div at bounding box center [101, 727] width 159 height 6
type input "#3ec3d4"
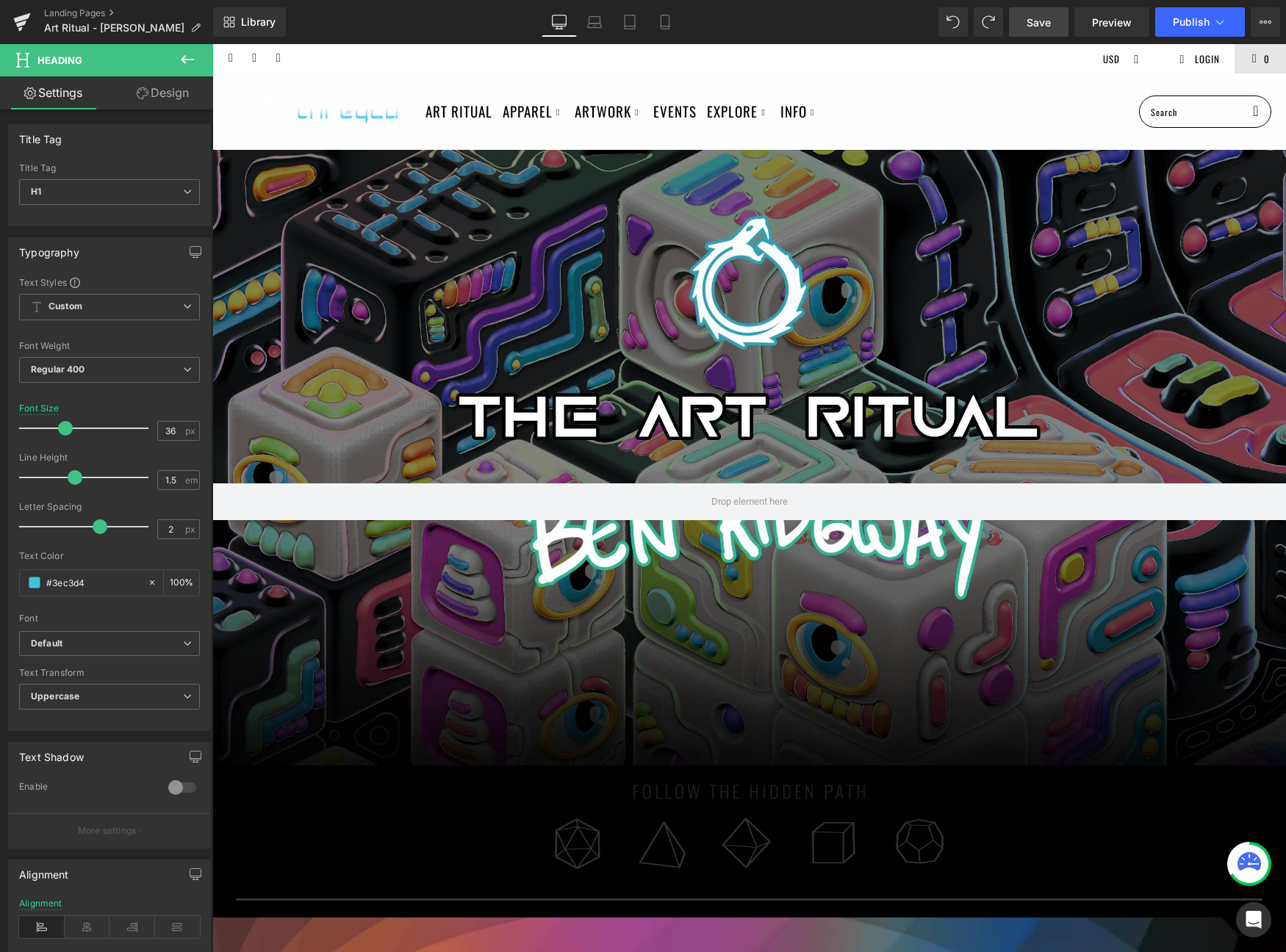
click at [1028, 15] on span "Save" at bounding box center [1038, 23] width 24 height 15
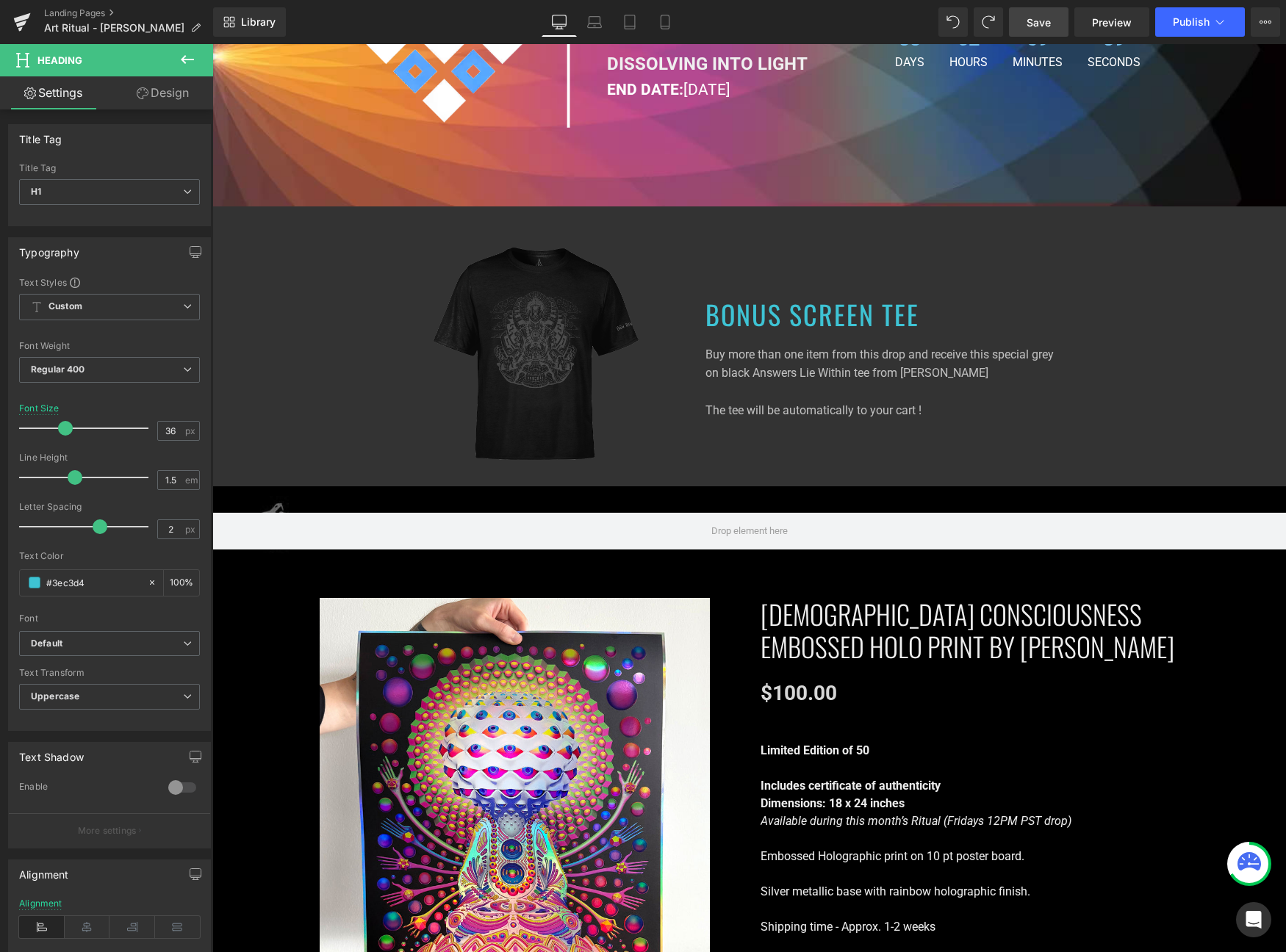
scroll to position [1036, 0]
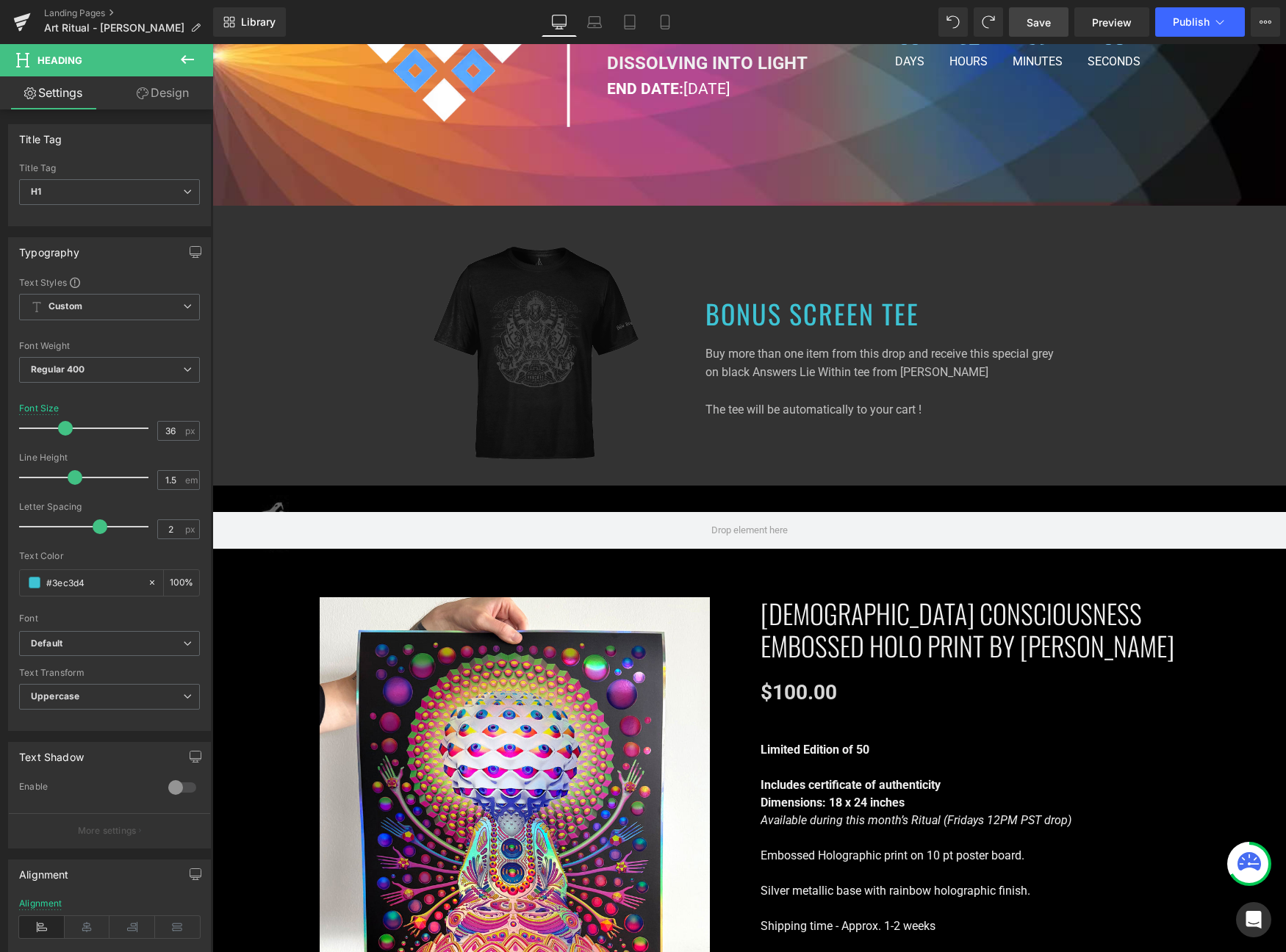
click at [561, 364] on img at bounding box center [536, 353] width 205 height 250
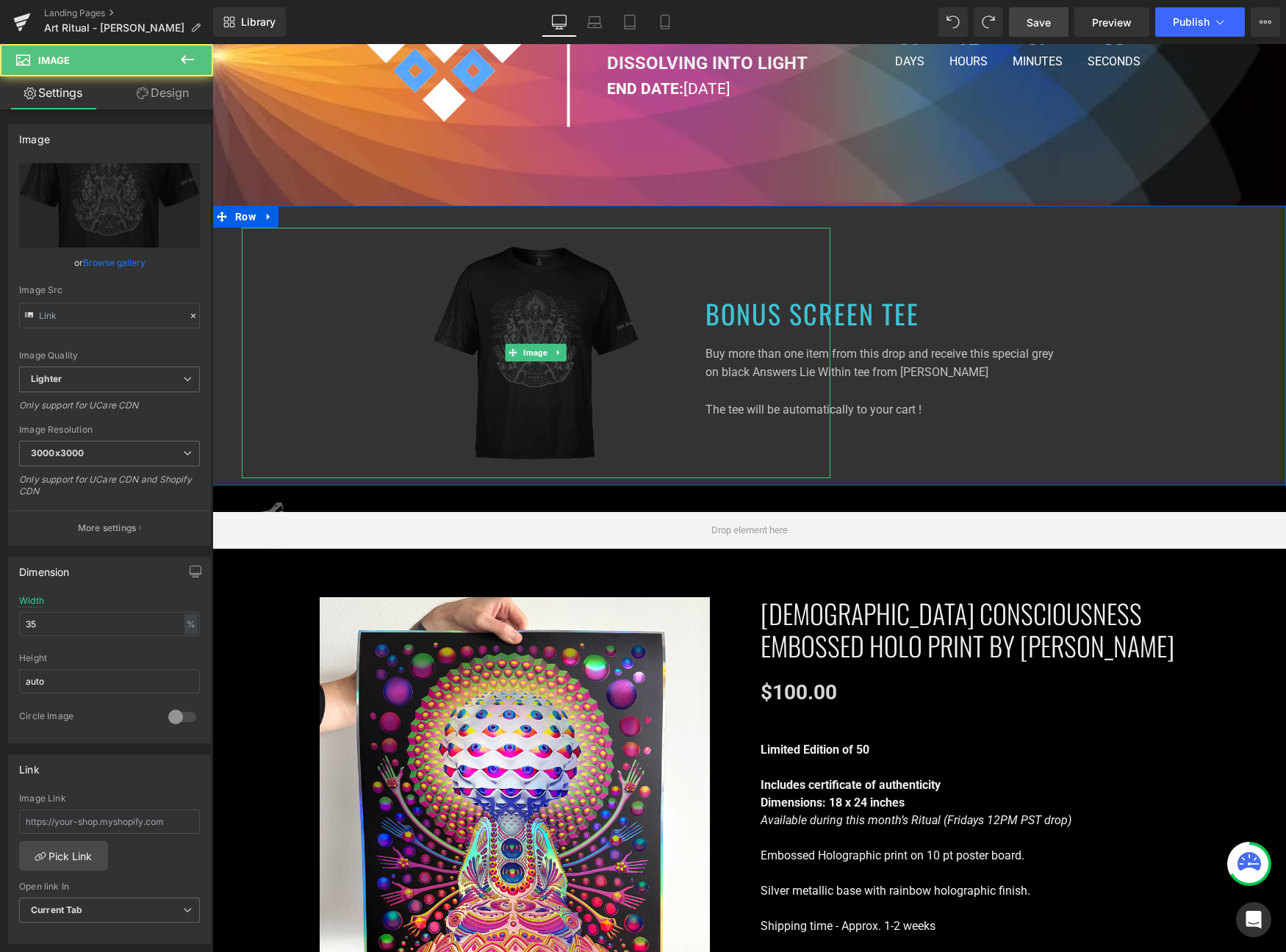
type input "[URL][DOMAIN_NAME]"
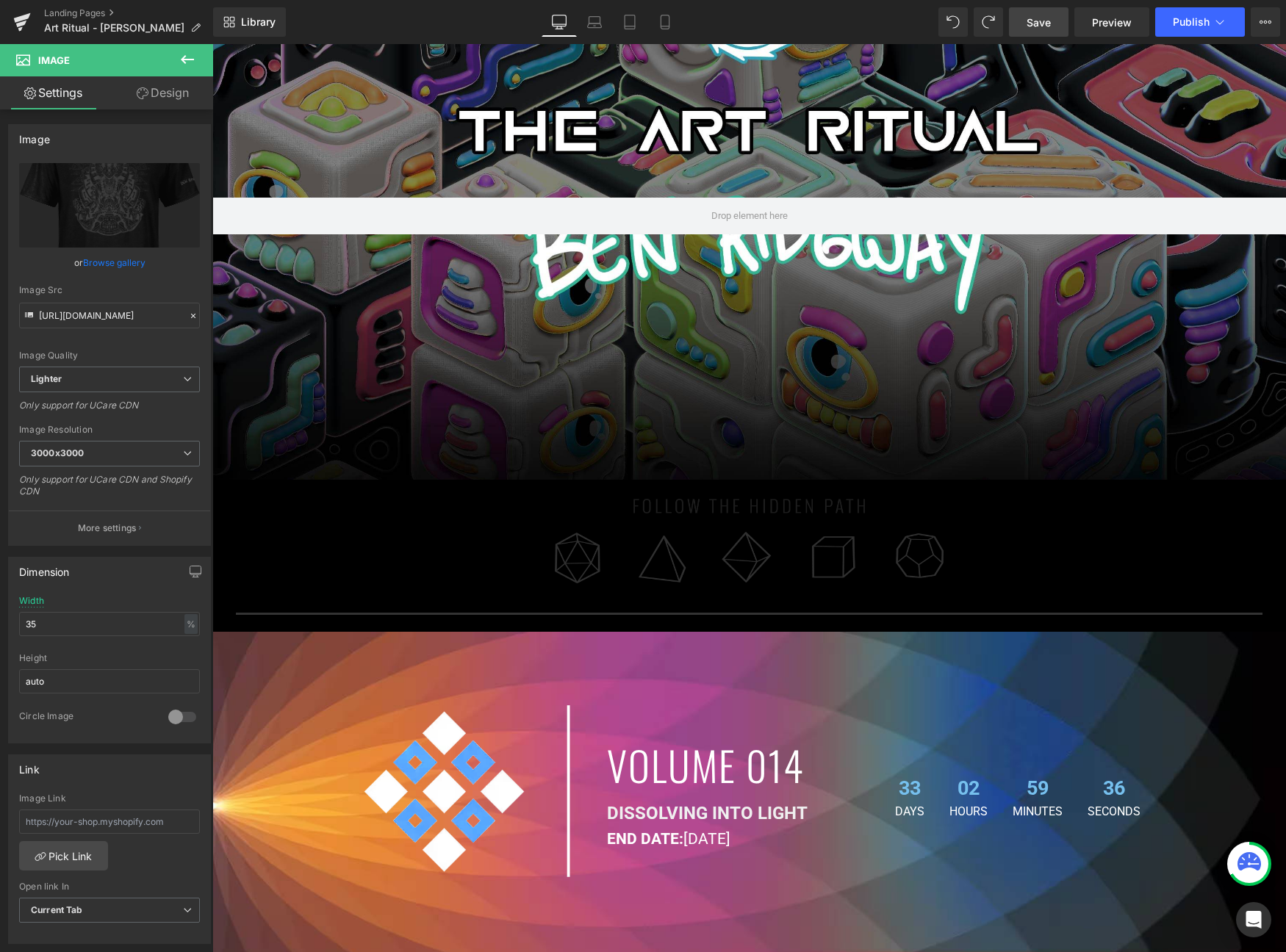
scroll to position [239, 0]
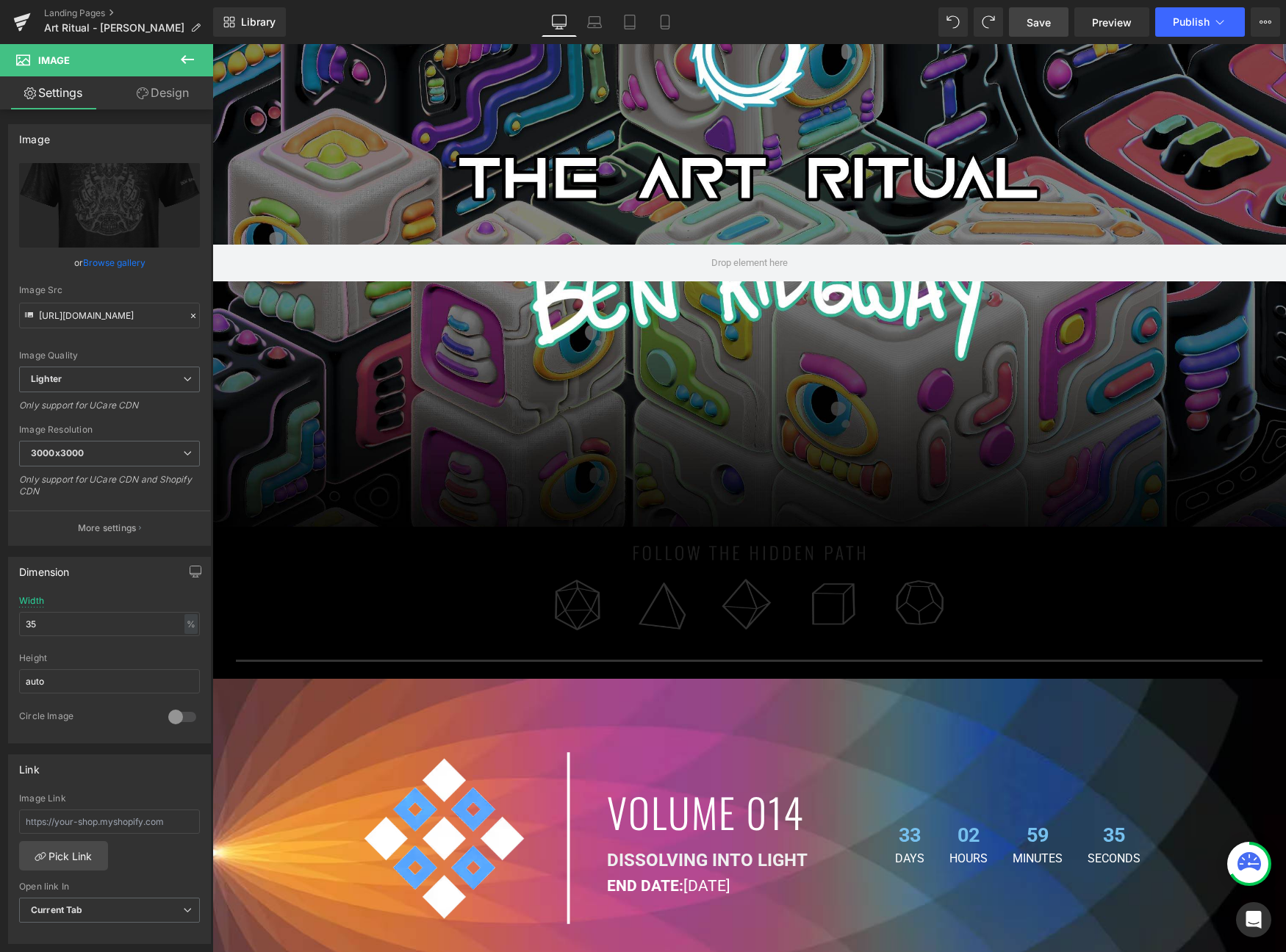
click at [1027, 20] on span "Save" at bounding box center [1038, 23] width 24 height 15
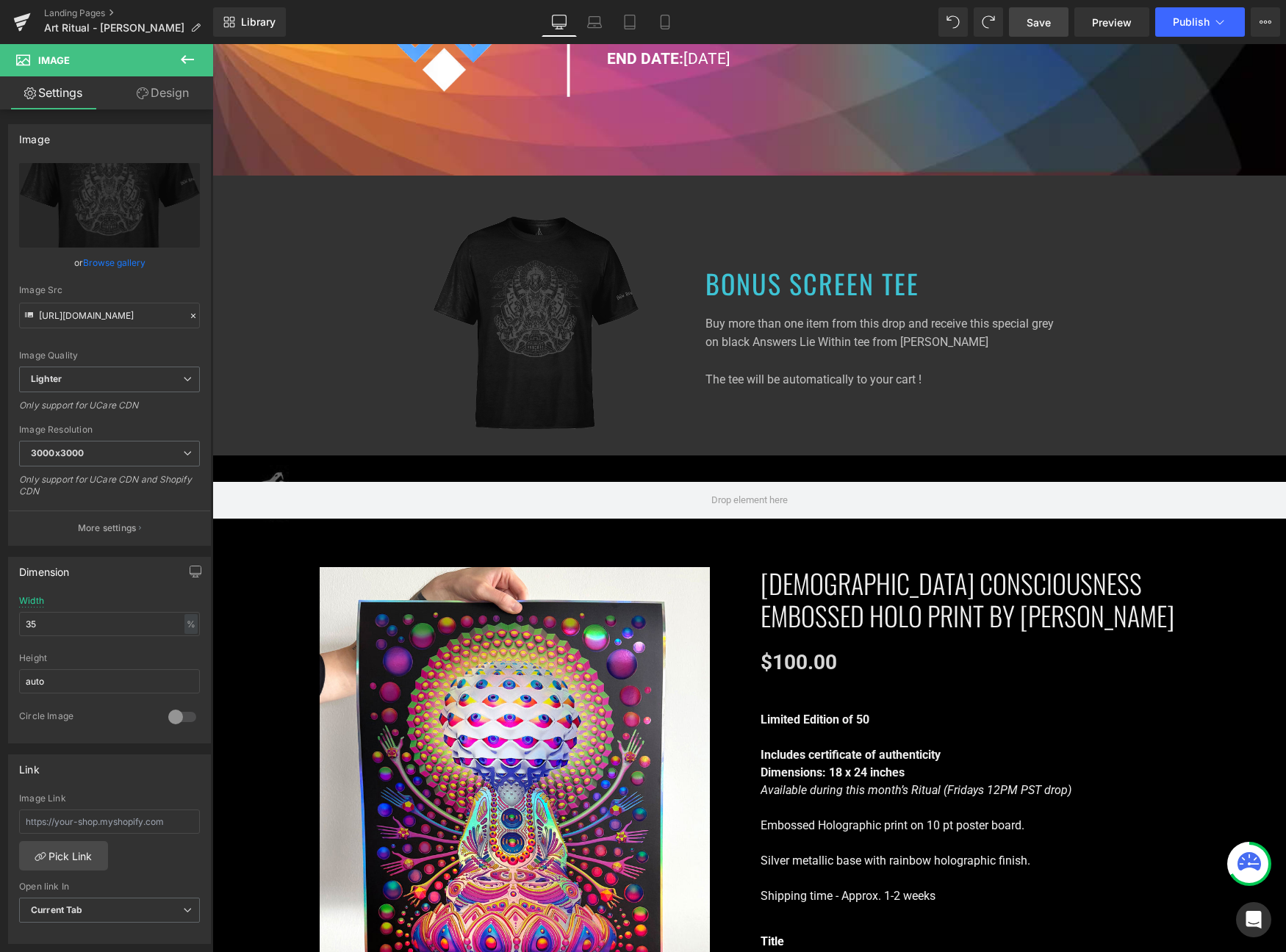
scroll to position [1267, 0]
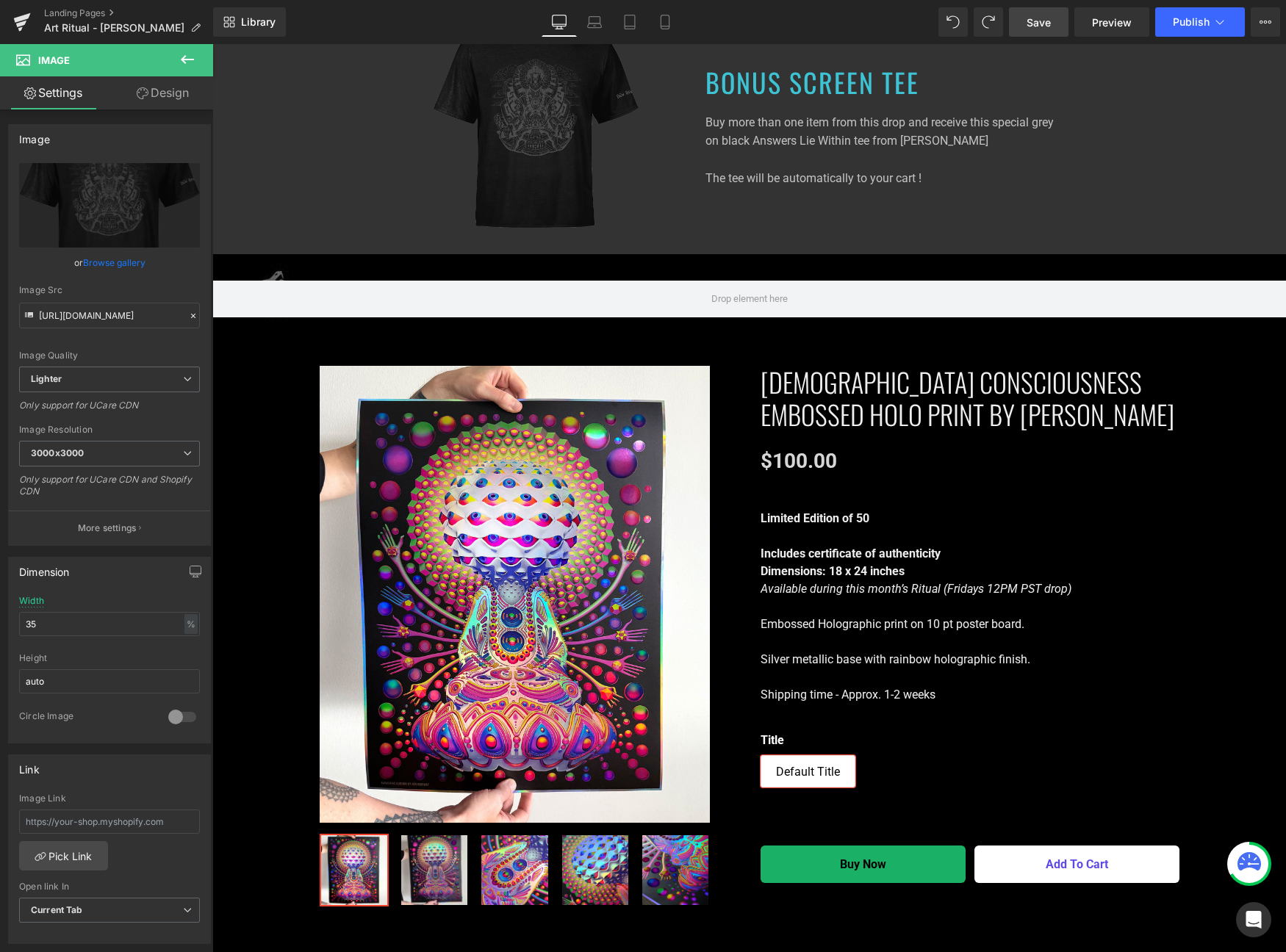
click at [1032, 26] on span "Save" at bounding box center [1038, 23] width 24 height 15
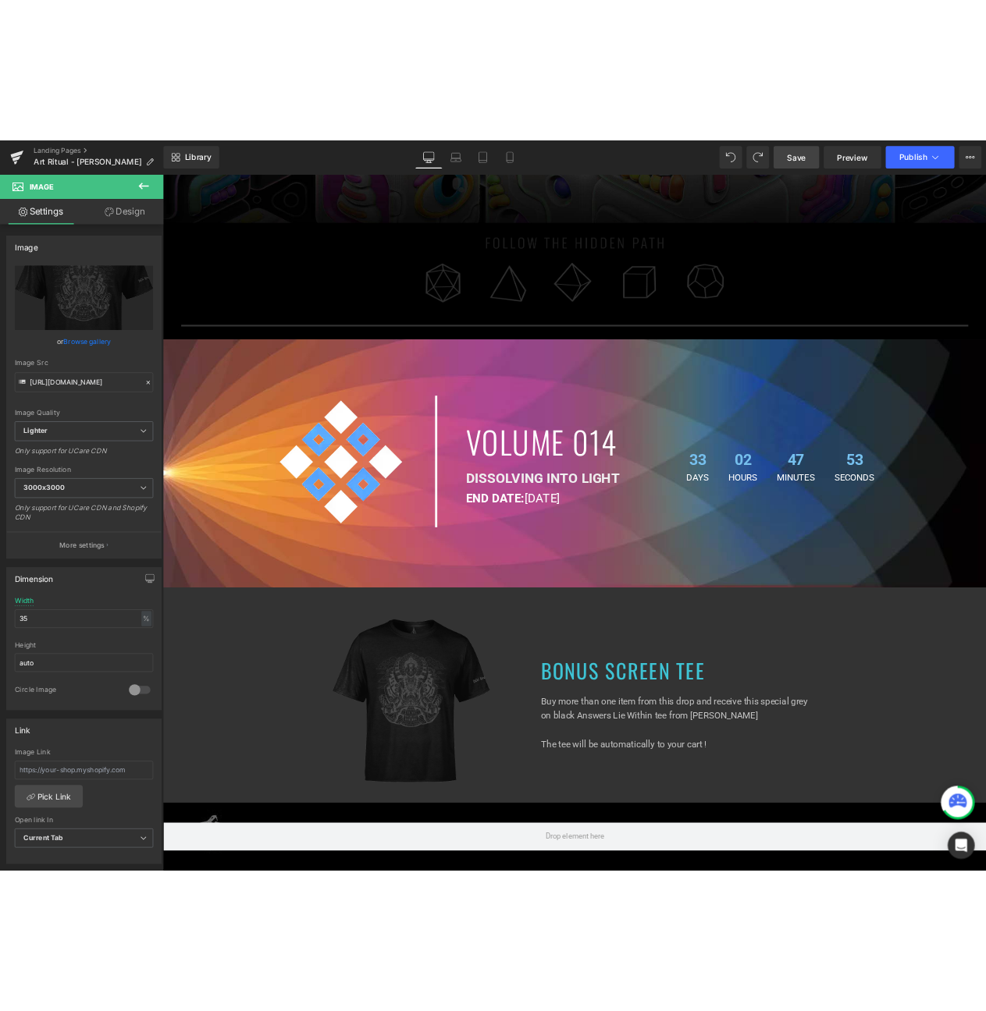
scroll to position [0, 0]
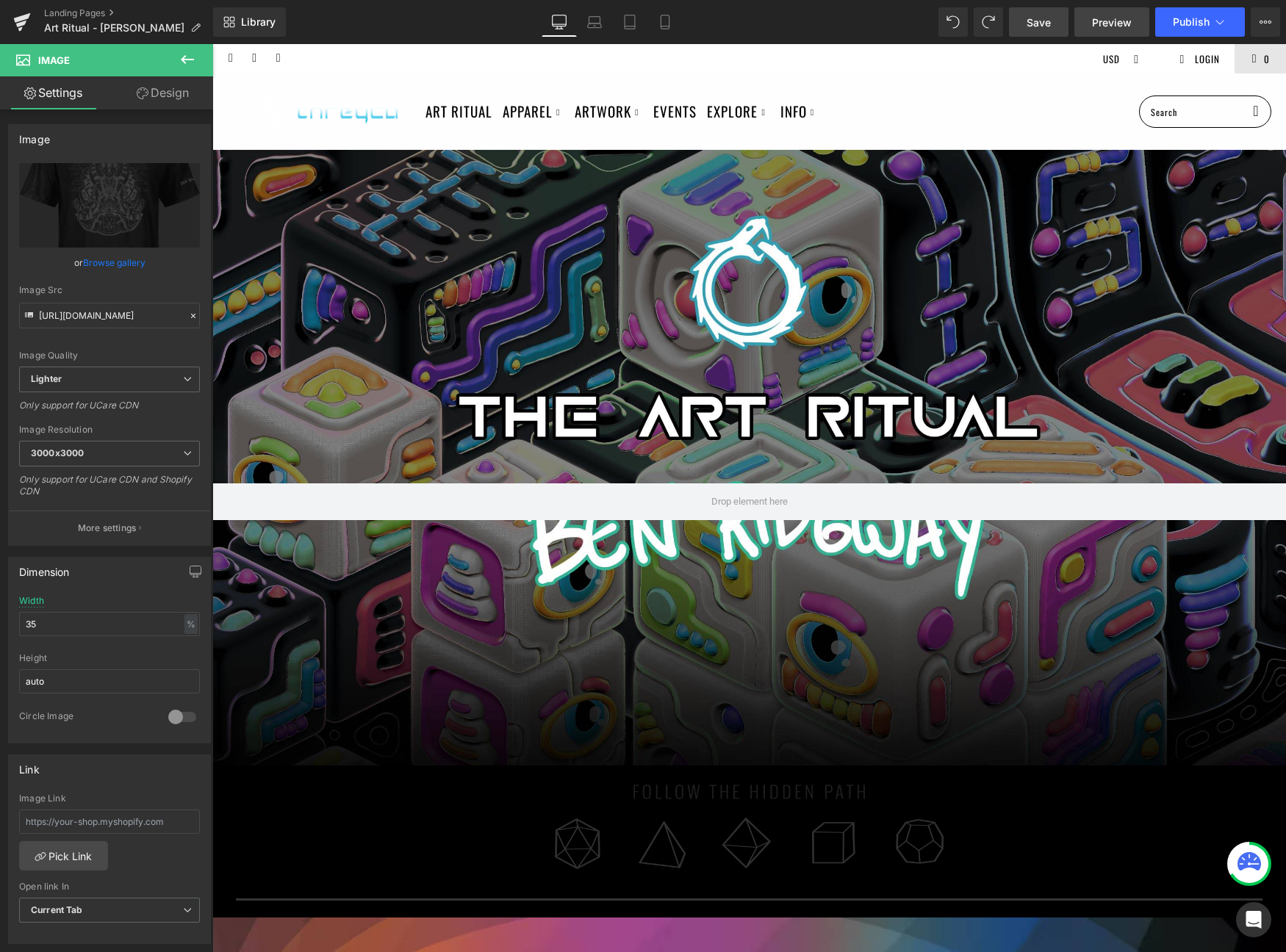
click at [1107, 20] on span "Preview" at bounding box center [1112, 23] width 40 height 15
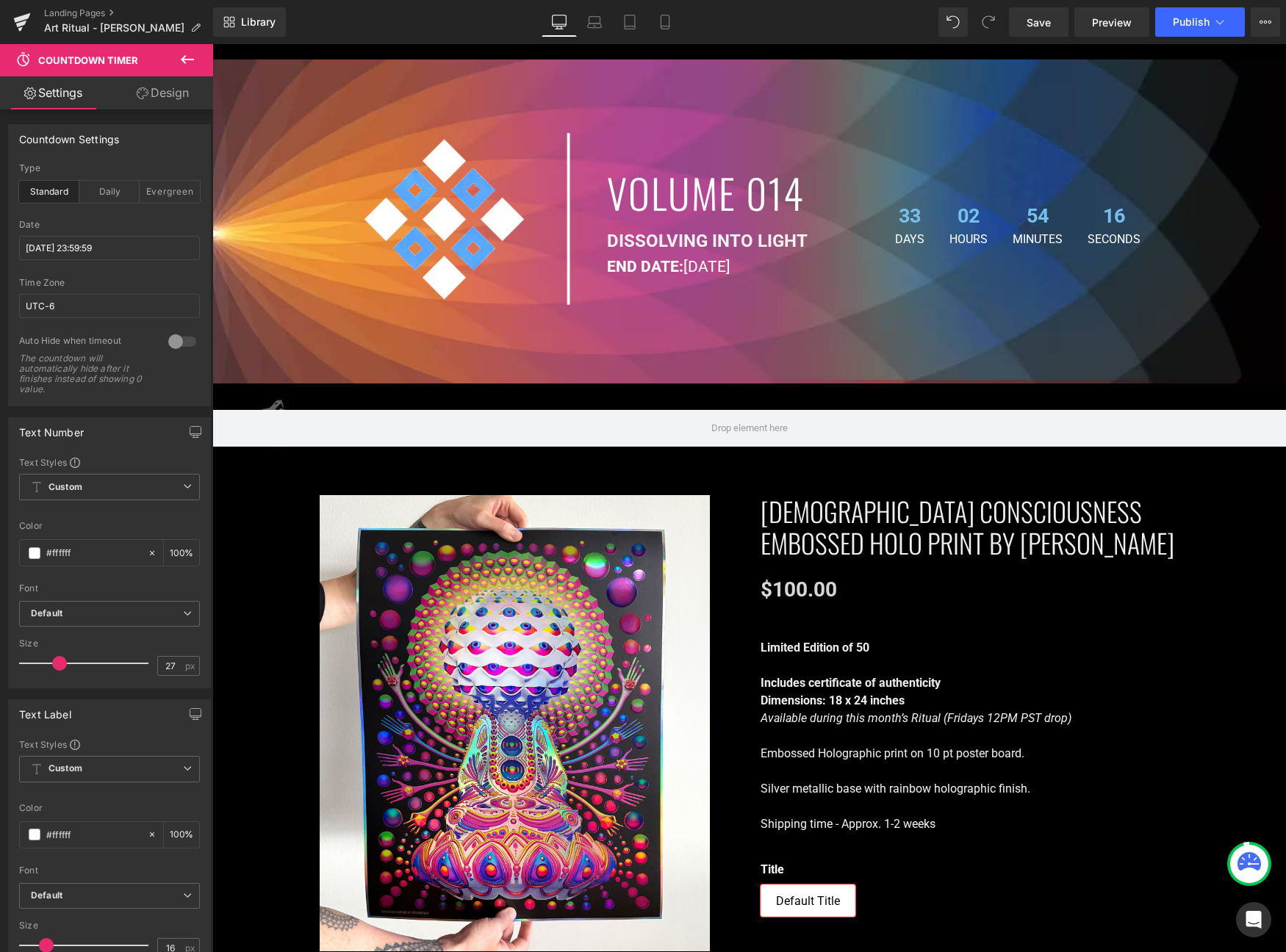
scroll to position [847, 0]
